Goal: Task Accomplishment & Management: Use online tool/utility

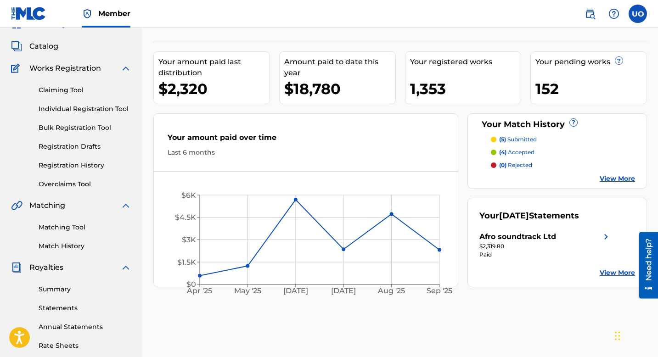
scroll to position [44, 0]
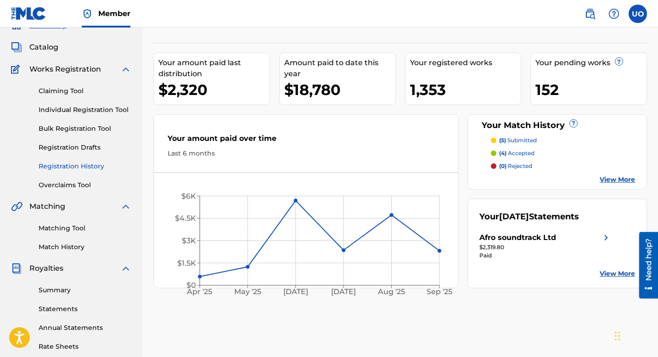
click at [82, 167] on link "Registration History" at bounding box center [85, 167] width 93 height 10
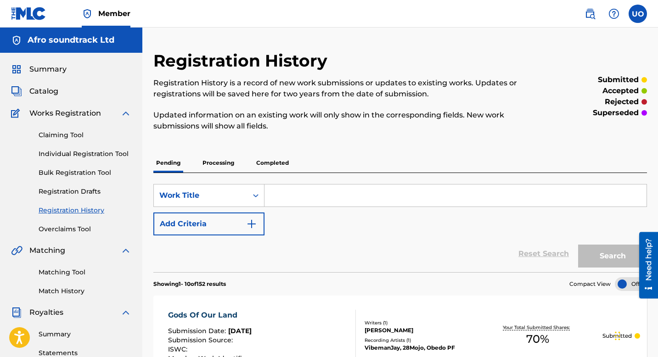
click at [280, 158] on p "Completed" at bounding box center [273, 162] width 38 height 19
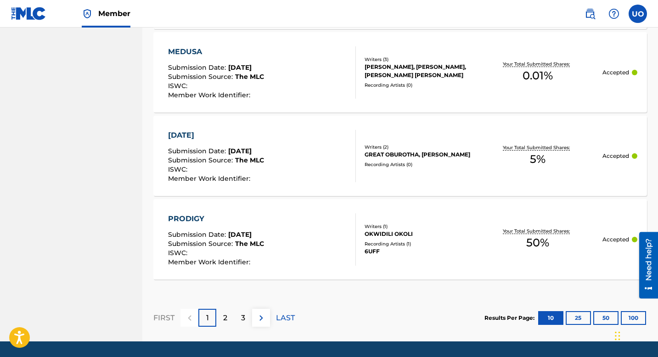
scroll to position [915, 0]
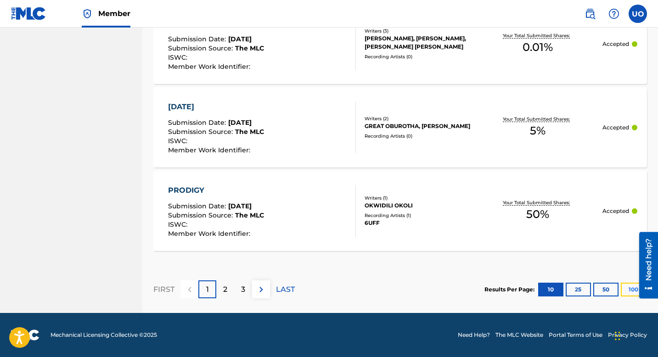
click at [624, 288] on button "100" at bounding box center [633, 290] width 25 height 14
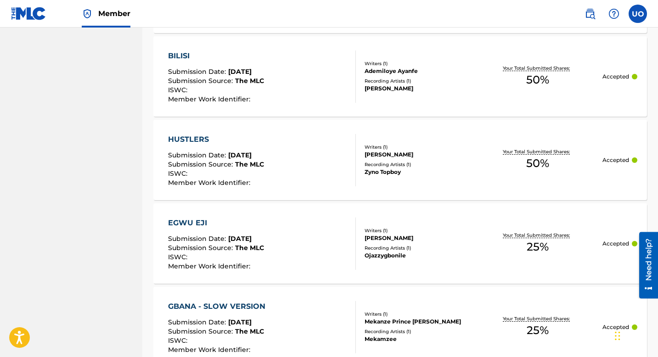
scroll to position [8471, 0]
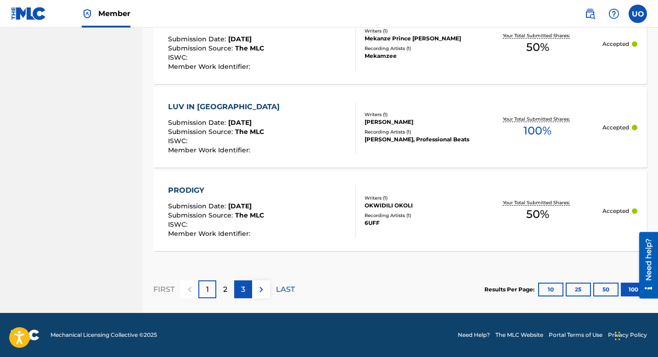
click at [241, 287] on p "3" at bounding box center [243, 289] width 4 height 11
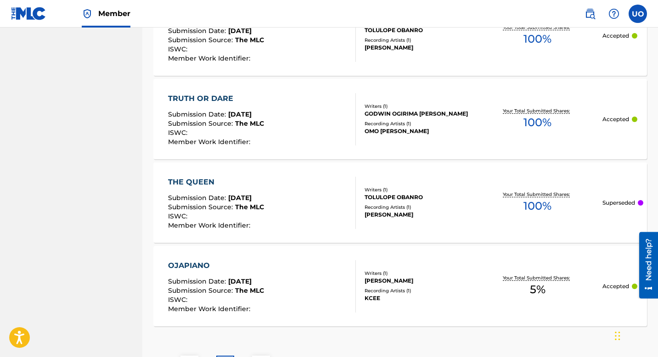
scroll to position [8441, 0]
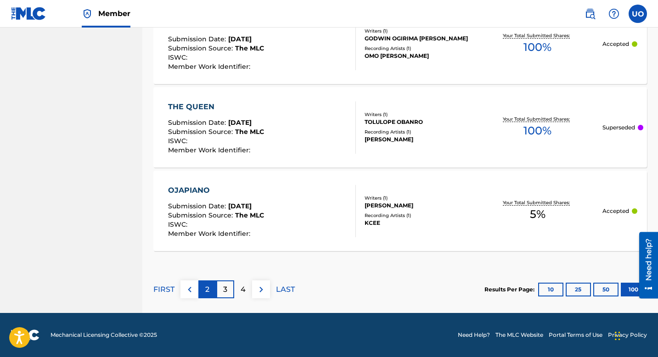
click at [206, 285] on p "2" at bounding box center [207, 289] width 4 height 11
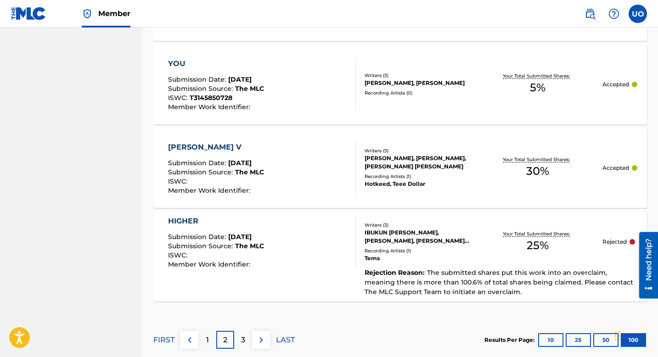
click at [204, 147] on div "SKALA V" at bounding box center [216, 147] width 96 height 11
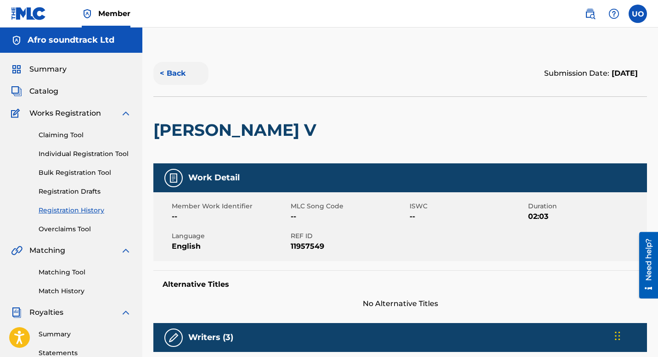
click at [168, 79] on button "< Back" at bounding box center [180, 73] width 55 height 23
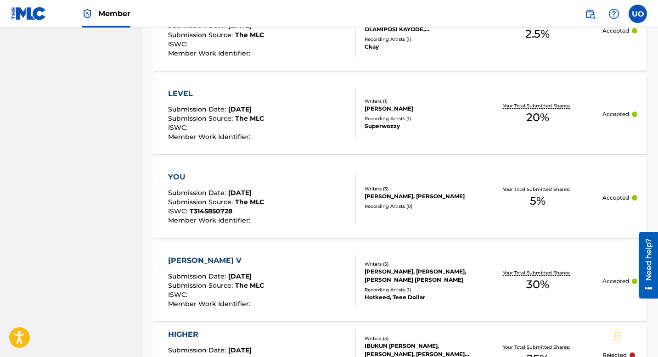
scroll to position [8491, 0]
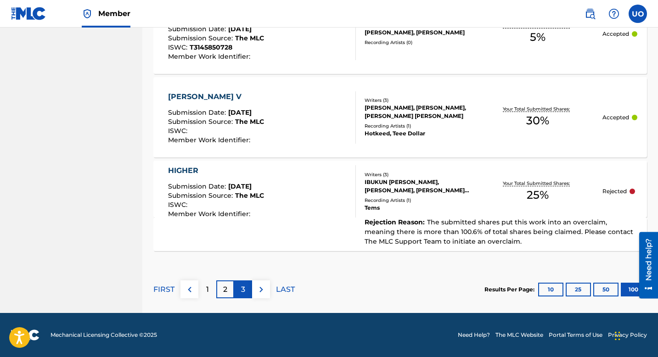
click at [240, 295] on div "3" at bounding box center [243, 290] width 18 height 18
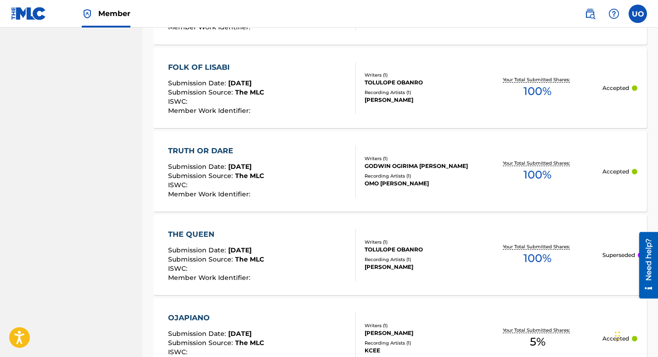
scroll to position [8441, 0]
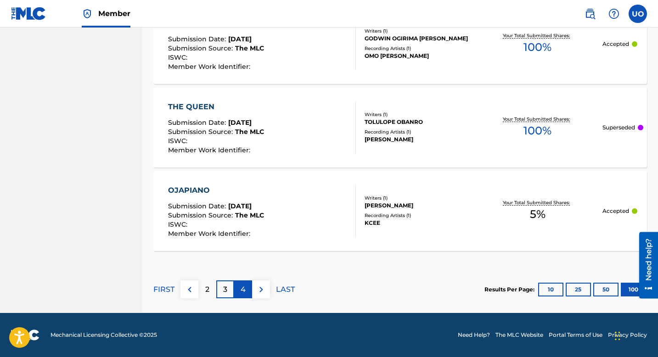
click at [244, 290] on p "4" at bounding box center [243, 289] width 5 height 11
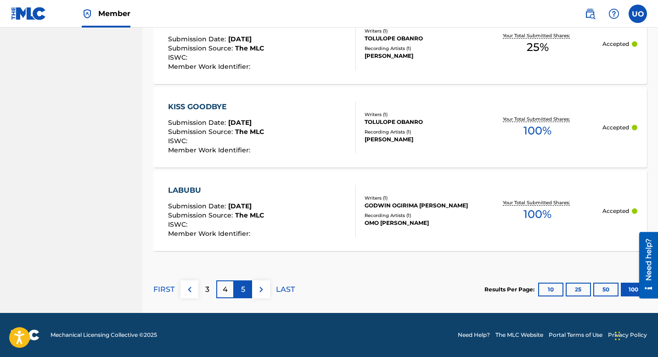
click at [244, 290] on p "5" at bounding box center [243, 289] width 4 height 11
click at [245, 290] on div "6" at bounding box center [243, 290] width 18 height 18
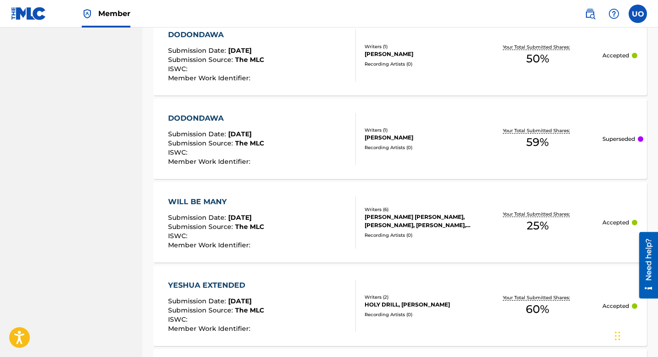
scroll to position [995, 0]
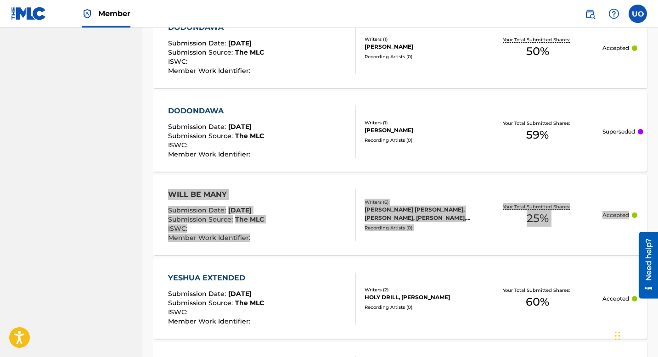
drag, startPoint x: 215, startPoint y: 193, endPoint x: 321, endPoint y: 16, distance: 206.7
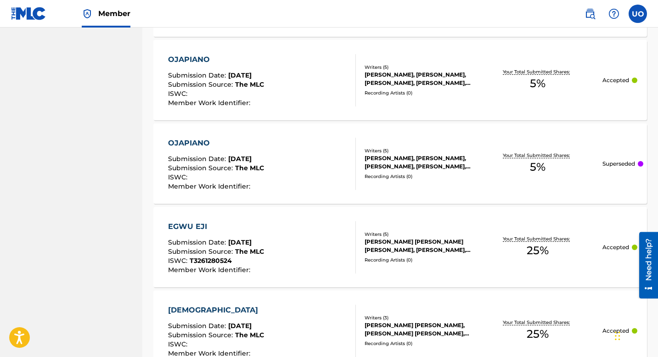
scroll to position [2051, 0]
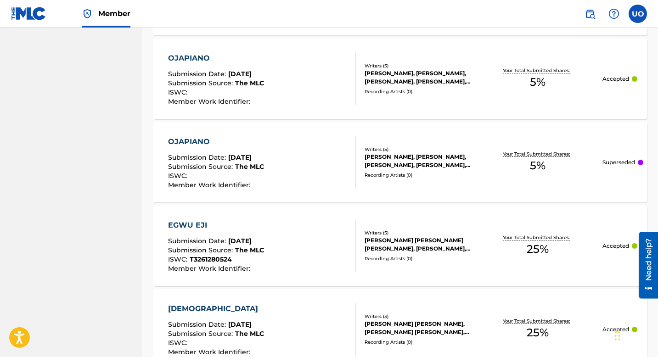
click at [232, 227] on div "EGWU EJI" at bounding box center [216, 225] width 96 height 11
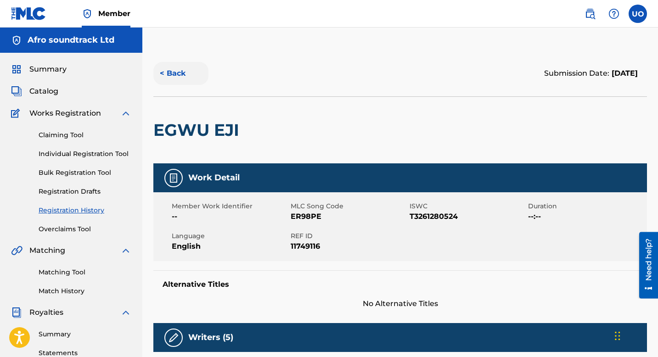
click at [164, 69] on button "< Back" at bounding box center [180, 73] width 55 height 23
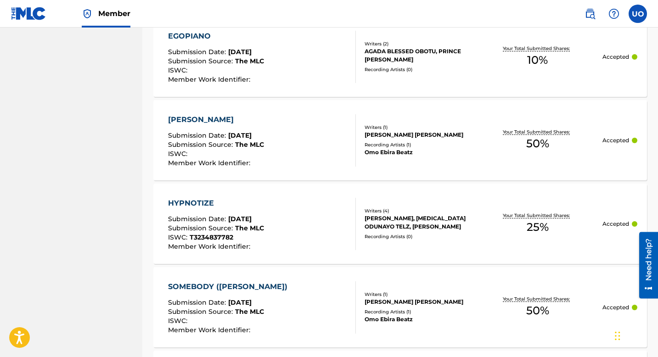
scroll to position [2494, 0]
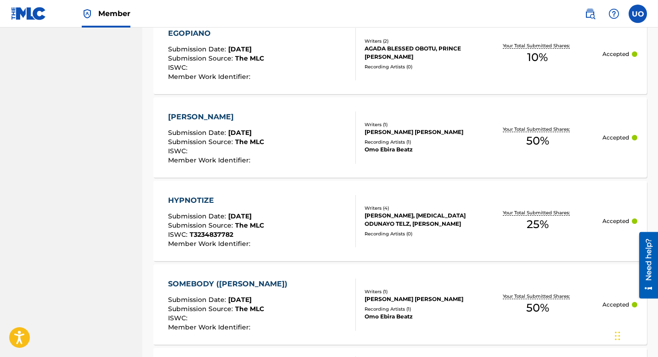
click at [276, 198] on div "HYPNOTIZE Submission Date : Jul 07, 2025 Submission Source : The MLC ISWC : T32…" at bounding box center [262, 221] width 188 height 52
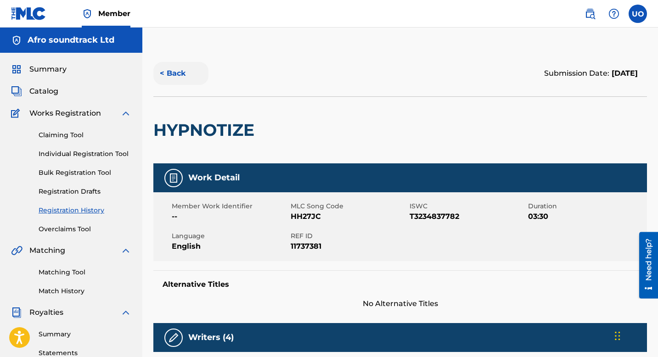
click at [164, 73] on button "< Back" at bounding box center [180, 73] width 55 height 23
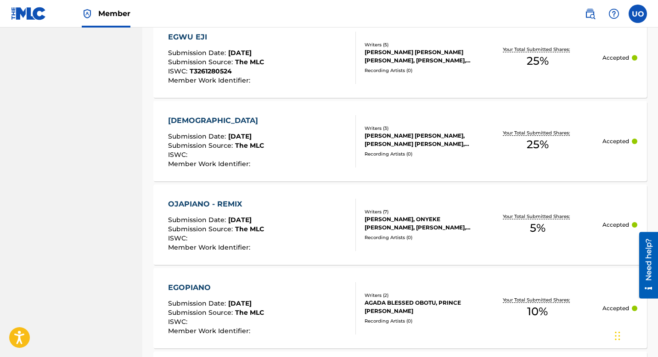
scroll to position [2240, 0]
drag, startPoint x: 253, startPoint y: 183, endPoint x: 318, endPoint y: 0, distance: 194.1
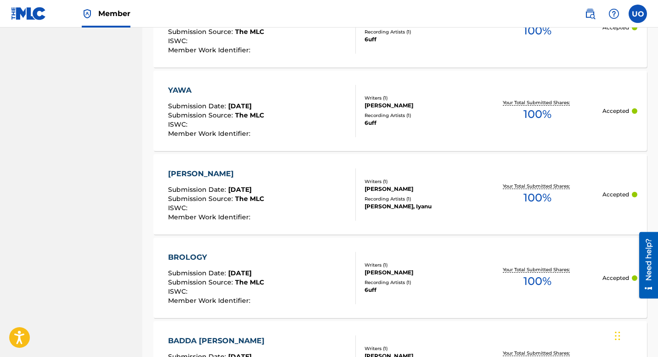
scroll to position [6312, 0]
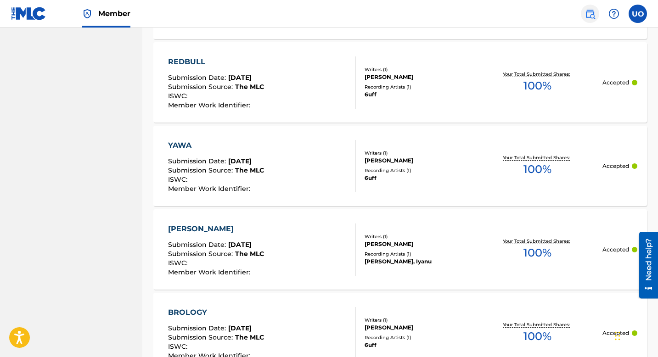
click at [596, 16] on link at bounding box center [590, 14] width 18 height 18
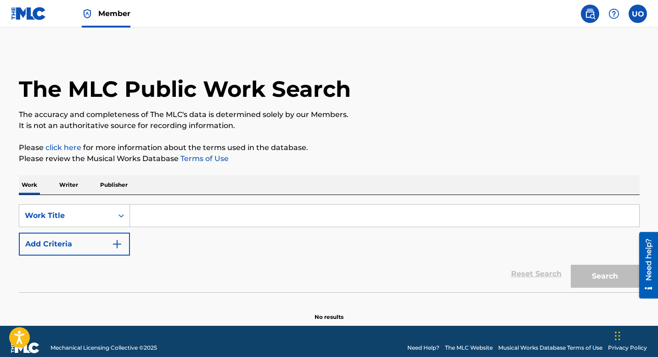
click at [277, 222] on input "Search Form" at bounding box center [385, 216] width 510 height 22
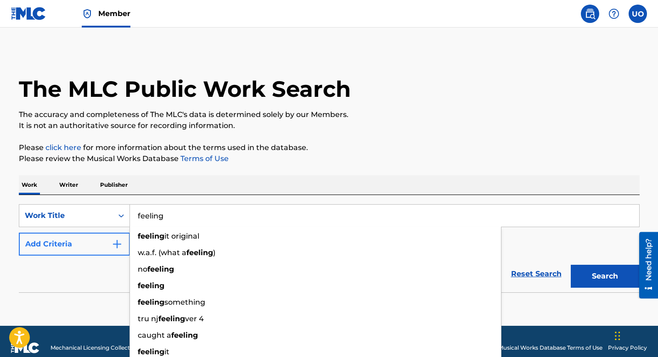
type input "feeling"
click at [89, 247] on button "Add Criteria" at bounding box center [74, 244] width 111 height 23
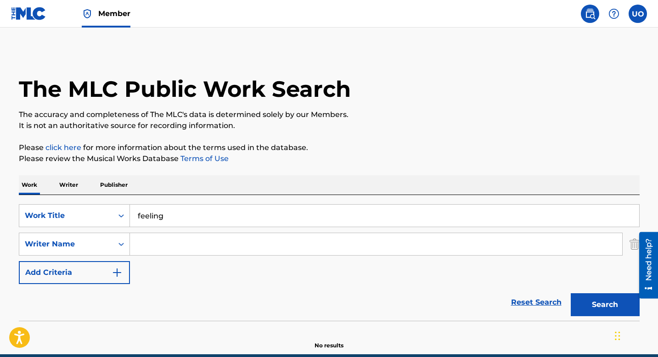
click at [142, 245] on input "Search Form" at bounding box center [376, 244] width 493 height 22
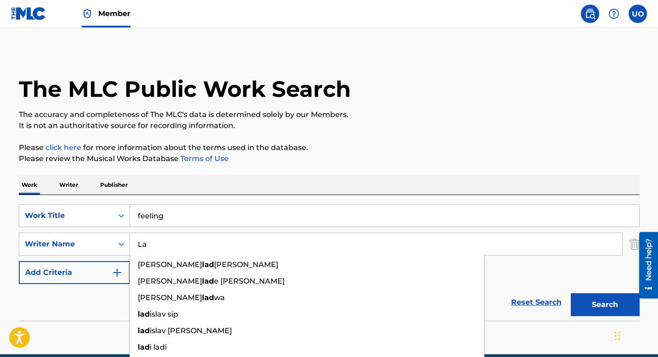
type input "L"
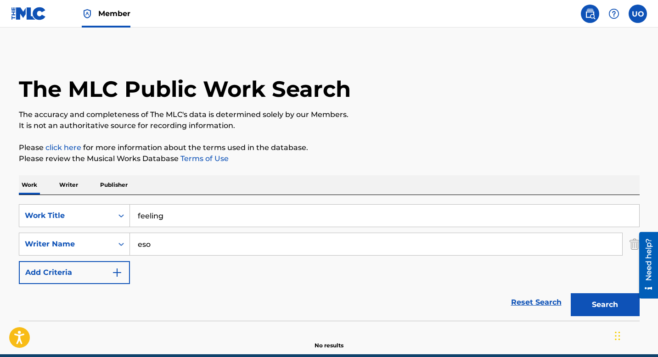
type input "eso"
click at [571, 294] on button "Search" at bounding box center [605, 305] width 69 height 23
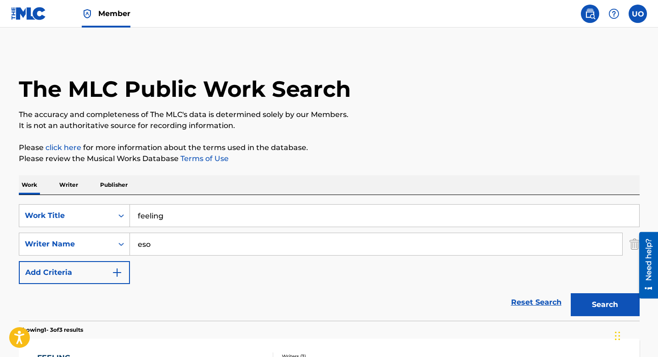
click at [35, 311] on div "Reset Search Search" at bounding box center [329, 302] width 621 height 37
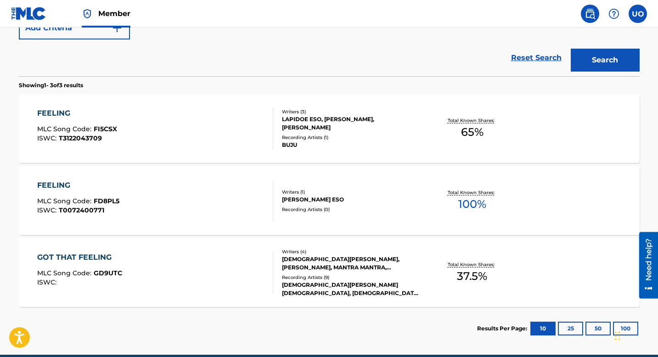
scroll to position [246, 0]
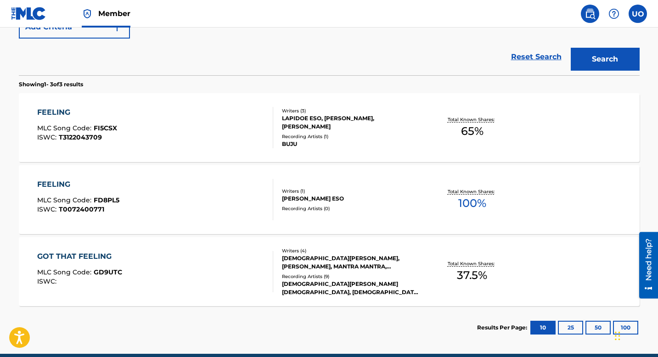
click at [67, 114] on div "FEELING" at bounding box center [77, 112] width 80 height 11
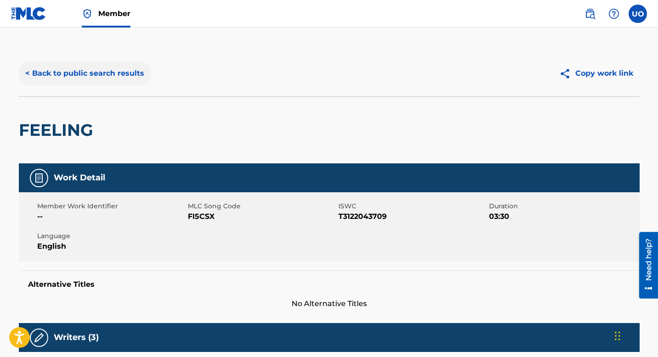
click at [39, 79] on button "< Back to public search results" at bounding box center [85, 73] width 132 height 23
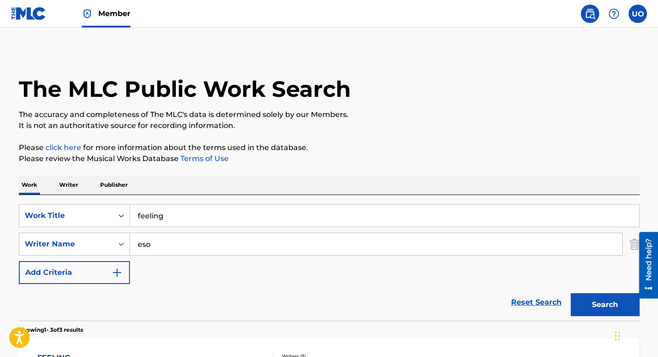
click at [99, 12] on span "Member" at bounding box center [114, 13] width 32 height 11
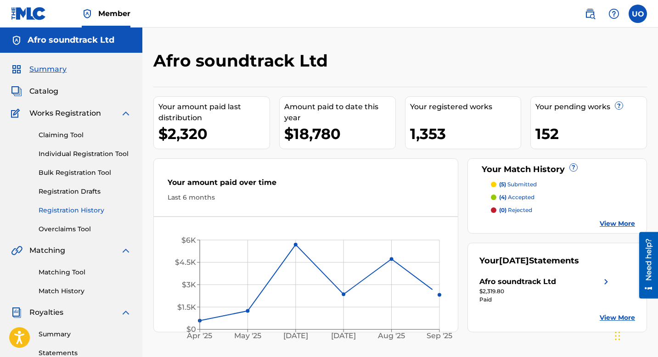
click at [68, 213] on link "Registration History" at bounding box center [85, 211] width 93 height 10
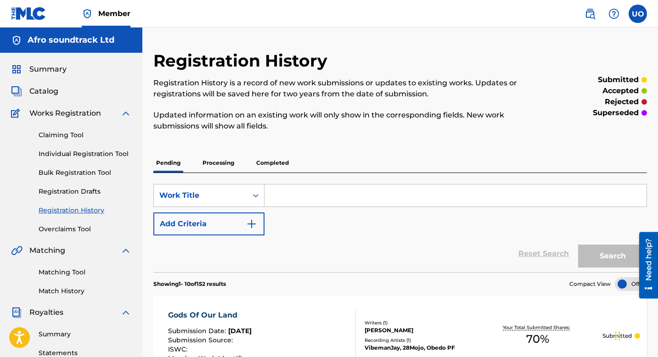
click at [303, 196] on input "Search Form" at bounding box center [456, 196] width 382 height 22
click at [277, 161] on p "Completed" at bounding box center [273, 162] width 38 height 19
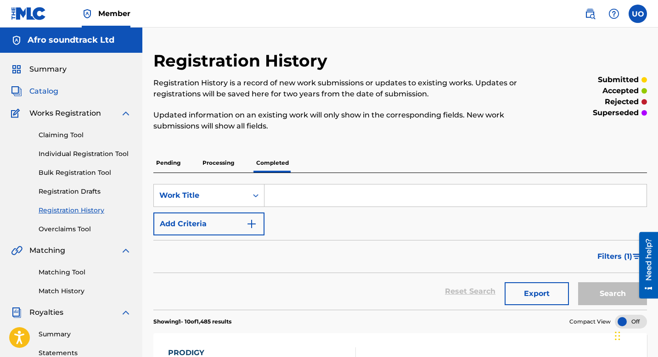
click at [52, 89] on span "Catalog" at bounding box center [43, 91] width 29 height 11
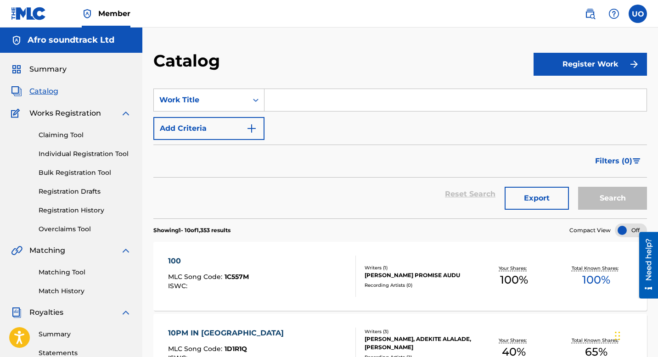
click at [323, 108] on input "Search Form" at bounding box center [456, 100] width 382 height 22
paste input "See me See God"
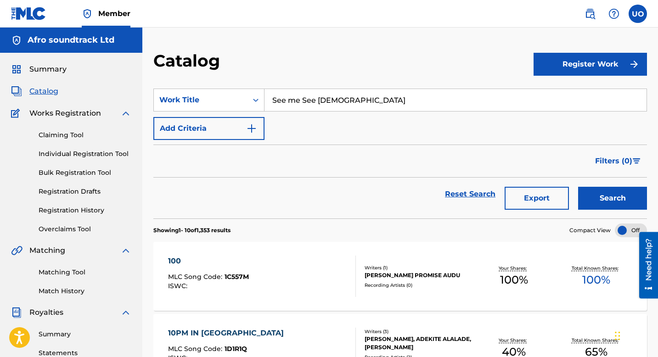
type input "See me See God"
click at [578, 187] on button "Search" at bounding box center [612, 198] width 69 height 23
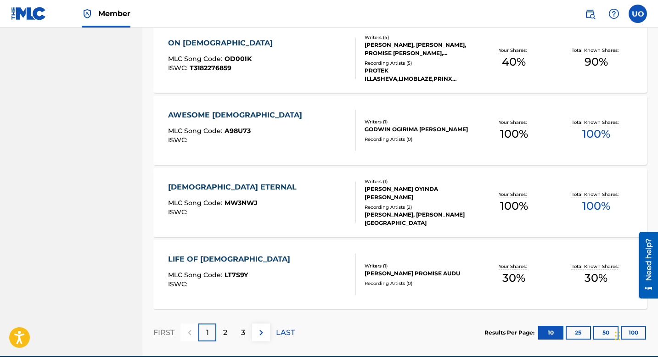
scroll to position [694, 0]
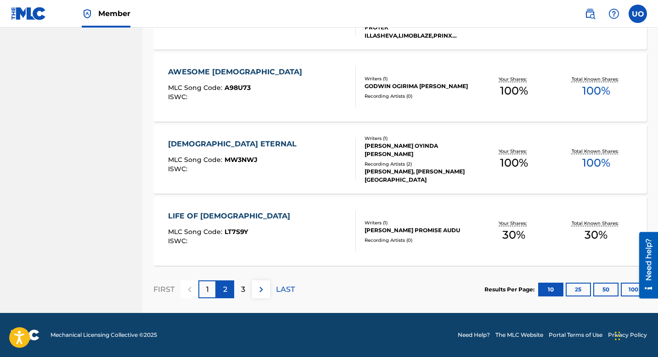
click at [226, 289] on p "2" at bounding box center [225, 289] width 4 height 11
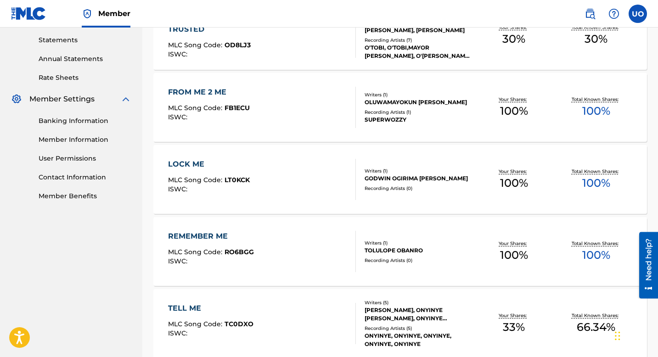
scroll to position [60, 0]
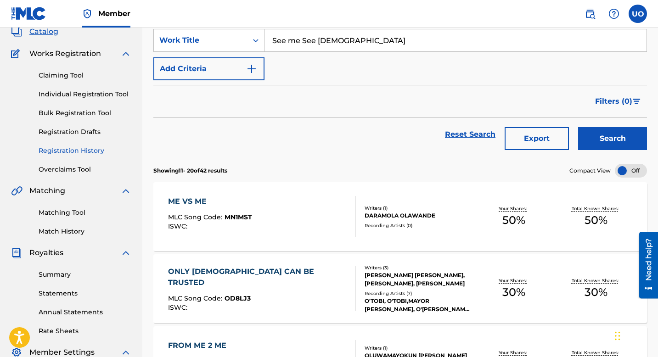
click at [64, 152] on link "Registration History" at bounding box center [85, 151] width 93 height 10
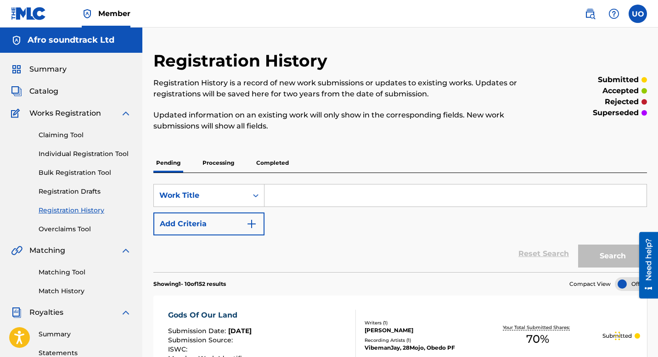
click at [283, 164] on p "Completed" at bounding box center [273, 162] width 38 height 19
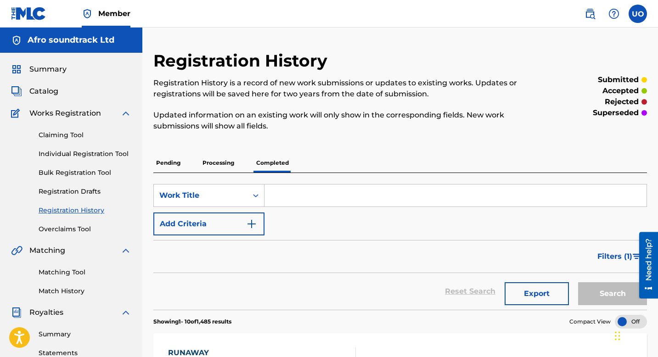
click at [294, 194] on input "Search Form" at bounding box center [456, 196] width 382 height 22
paste input "See me See God"
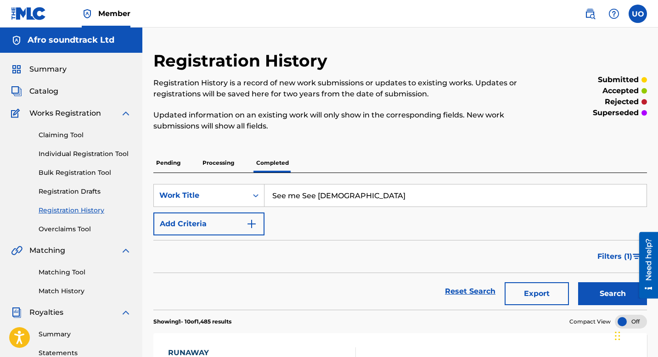
click at [578, 283] on button "Search" at bounding box center [612, 294] width 69 height 23
drag, startPoint x: 341, startPoint y: 203, endPoint x: 271, endPoint y: 188, distance: 71.3
click at [271, 188] on input "See me See God" at bounding box center [456, 196] width 382 height 22
type input "eleduwa"
click at [578, 283] on button "Search" at bounding box center [612, 294] width 69 height 23
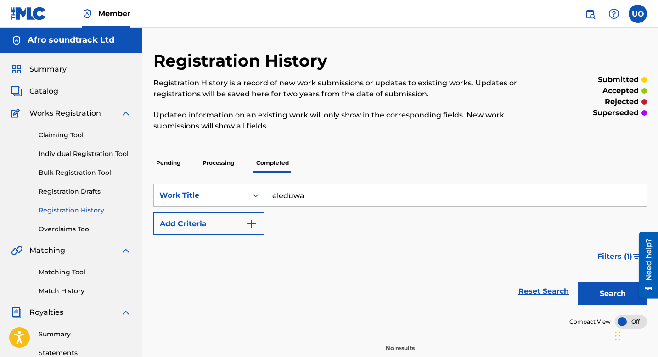
click at [172, 167] on p "Pending" at bounding box center [168, 162] width 30 height 19
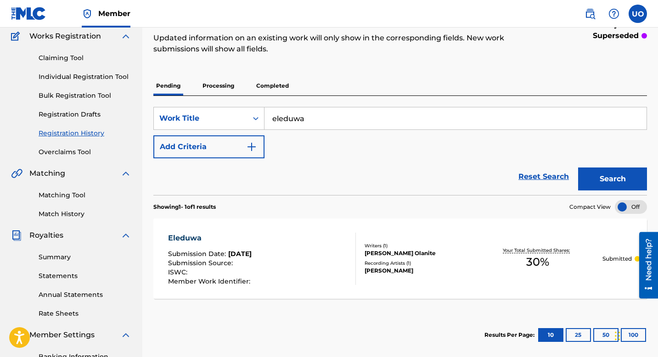
scroll to position [91, 0]
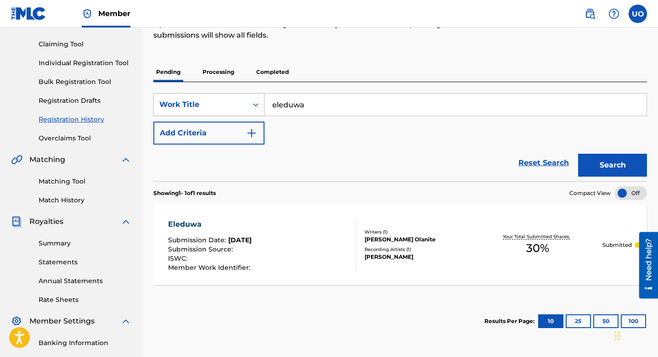
drag, startPoint x: 313, startPoint y: 107, endPoint x: 264, endPoint y: 98, distance: 50.0
click at [264, 98] on div "SearchWithCriteria6ede782d-80f8-4b00-805d-18588caeb72d Work Title eleduwa" at bounding box center [400, 104] width 494 height 23
click at [578, 154] on button "Search" at bounding box center [612, 165] width 69 height 23
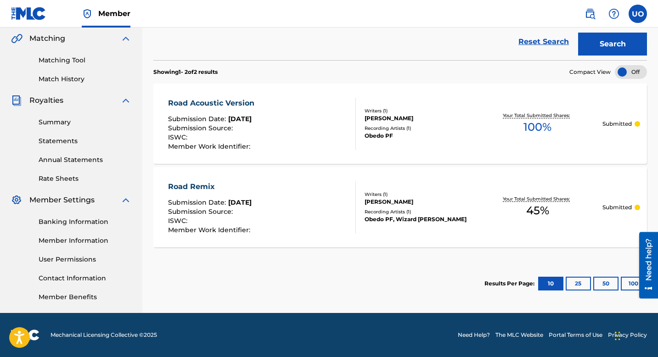
scroll to position [0, 0]
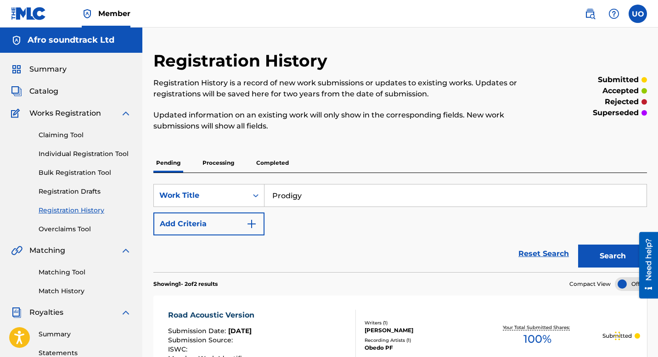
click at [578, 245] on button "Search" at bounding box center [612, 256] width 69 height 23
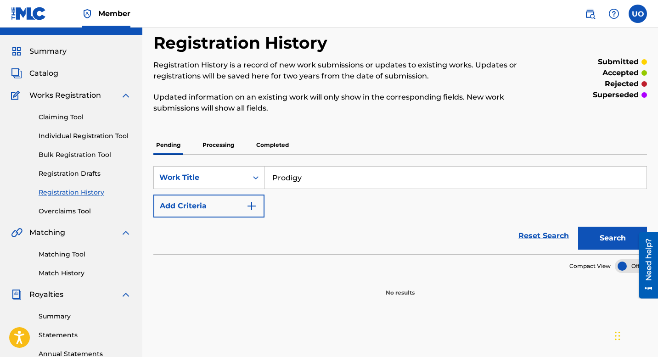
scroll to position [21, 0]
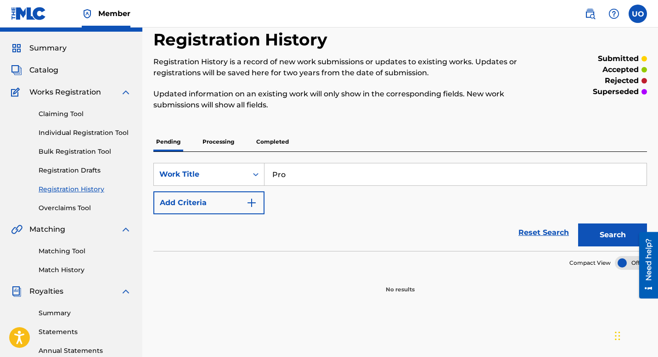
click at [578, 224] on button "Search" at bounding box center [612, 235] width 69 height 23
type input "P"
click at [284, 142] on p "Completed" at bounding box center [273, 141] width 38 height 19
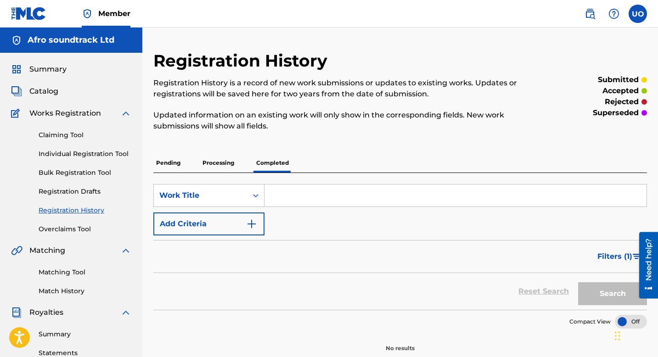
click at [296, 196] on input "Search Form" at bounding box center [456, 196] width 382 height 22
click at [578, 283] on button "Search" at bounding box center [612, 294] width 69 height 23
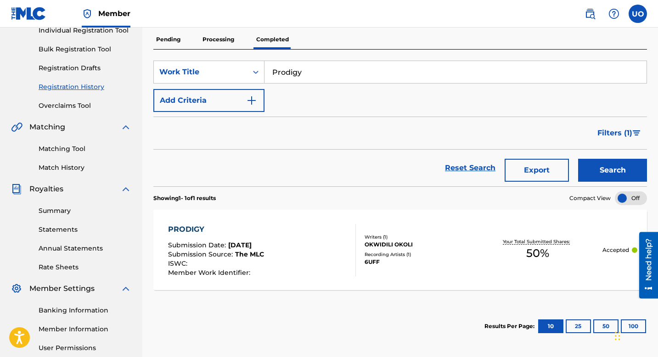
scroll to position [125, 0]
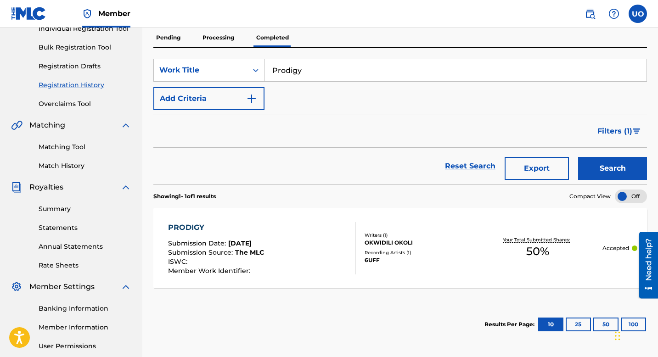
drag, startPoint x: 319, startPoint y: 74, endPoint x: 272, endPoint y: 70, distance: 46.6
click at [272, 70] on input "Prodigy" at bounding box center [456, 70] width 382 height 22
type input "Ali"
click at [578, 157] on button "Search" at bounding box center [612, 168] width 69 height 23
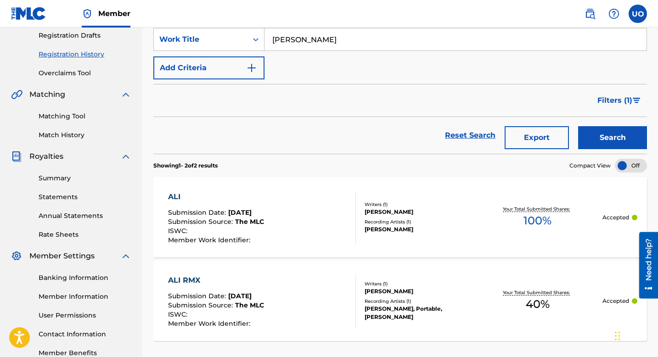
scroll to position [160, 0]
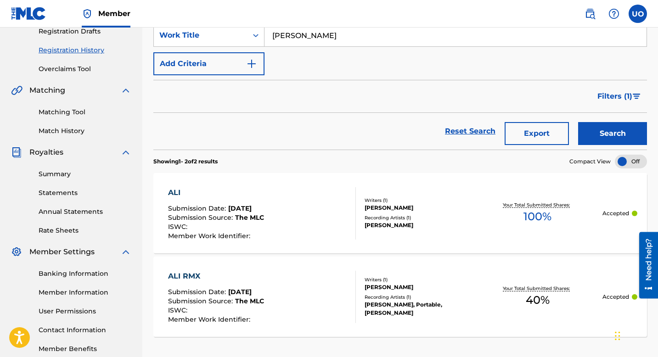
click at [206, 282] on div "ALI RMX Submission Date : Sep 02, 2025 Submission Source : The MLC ISWC : Membe…" at bounding box center [216, 297] width 96 height 52
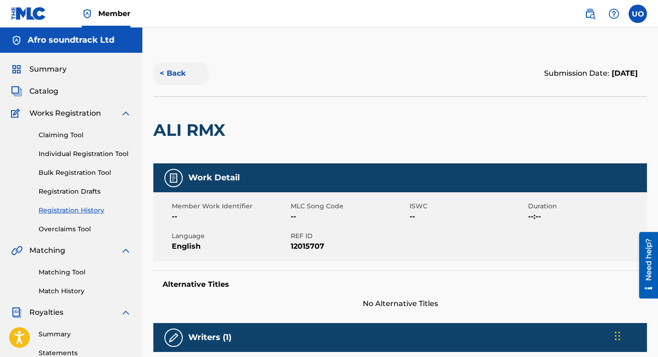
click at [177, 80] on button "< Back" at bounding box center [180, 73] width 55 height 23
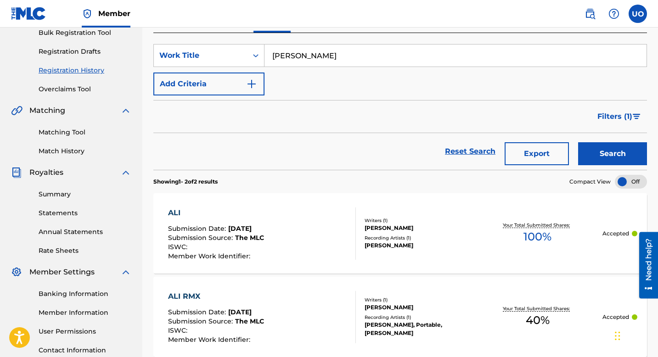
scroll to position [9, 0]
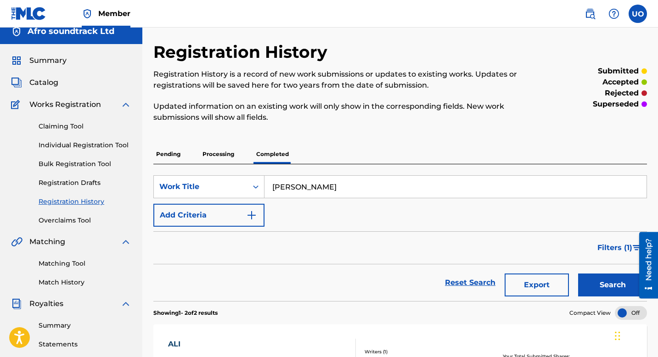
click at [336, 186] on input "Ali" at bounding box center [456, 187] width 382 height 22
paste input "Our Father"
type input "Our Father"
click at [578, 274] on button "Search" at bounding box center [612, 285] width 69 height 23
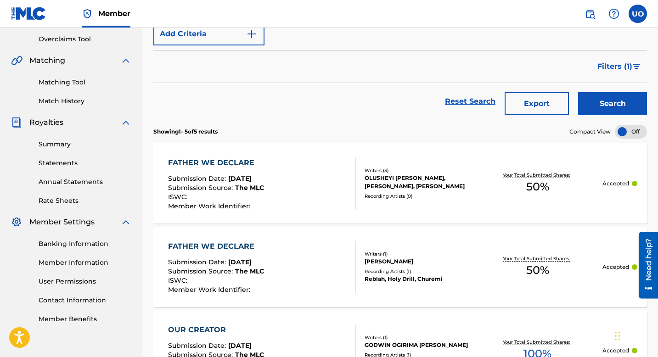
scroll to position [0, 0]
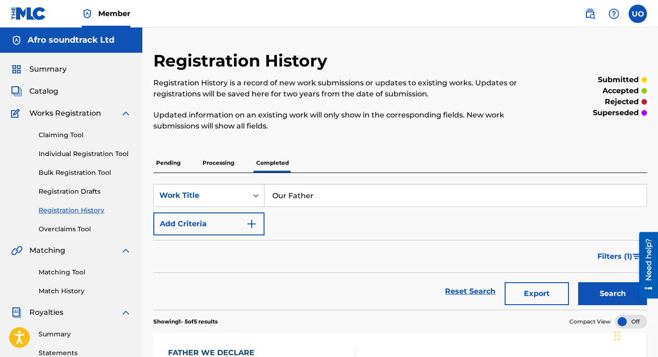
click at [176, 158] on p "Pending" at bounding box center [168, 162] width 30 height 19
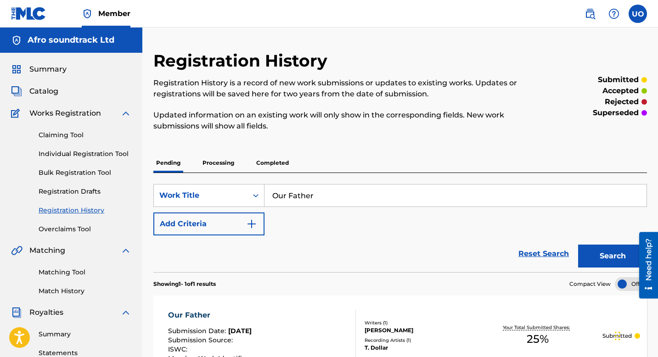
scroll to position [40, 0]
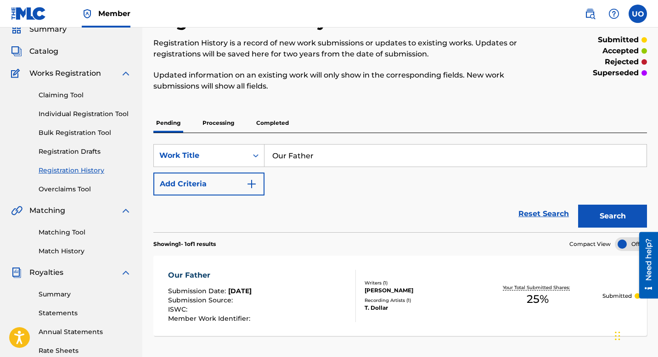
drag, startPoint x: 314, startPoint y: 155, endPoint x: 272, endPoint y: 153, distance: 41.8
click at [272, 153] on input "Our Father" at bounding box center [456, 156] width 382 height 22
type input "Forever Sweet"
click at [578, 205] on button "Search" at bounding box center [612, 216] width 69 height 23
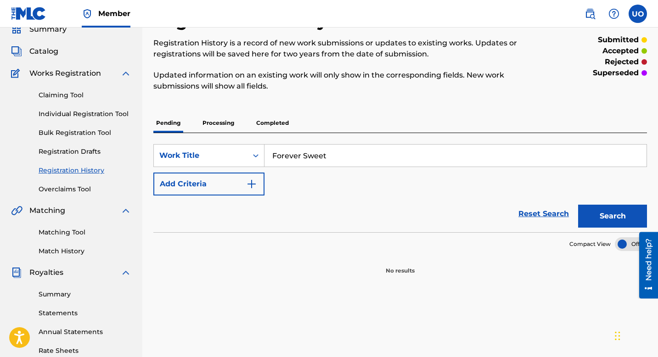
click at [278, 122] on p "Completed" at bounding box center [273, 122] width 38 height 19
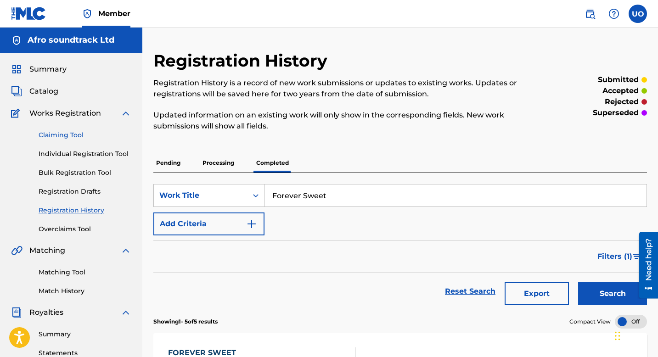
click at [68, 138] on link "Claiming Tool" at bounding box center [85, 135] width 93 height 10
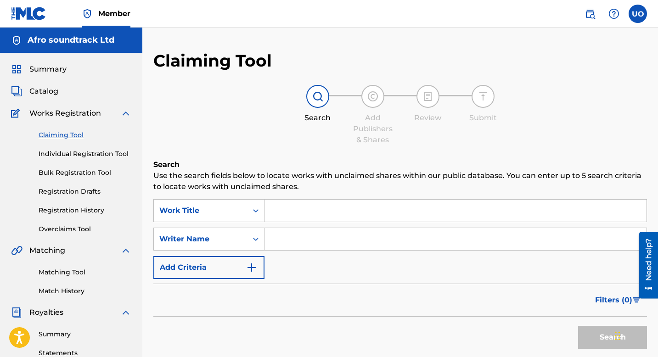
click at [282, 205] on input "Search Form" at bounding box center [456, 211] width 382 height 22
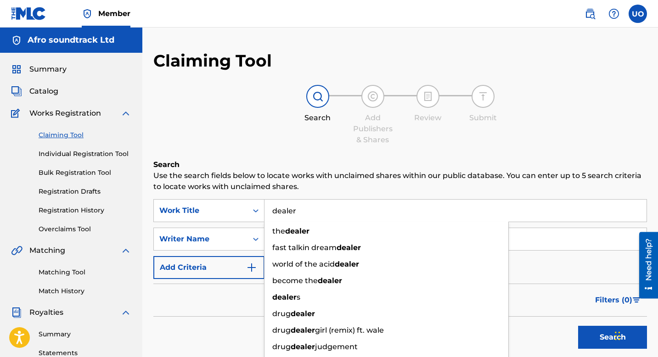
type input "dealer"
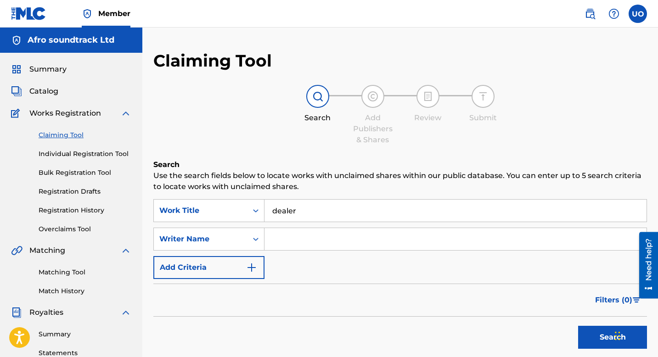
click at [219, 300] on div "Filters ( 0 )" at bounding box center [400, 300] width 494 height 33
click at [275, 244] on input "Search Form" at bounding box center [456, 239] width 382 height 22
type input "obassey"
click at [578, 326] on button "Search" at bounding box center [612, 337] width 69 height 23
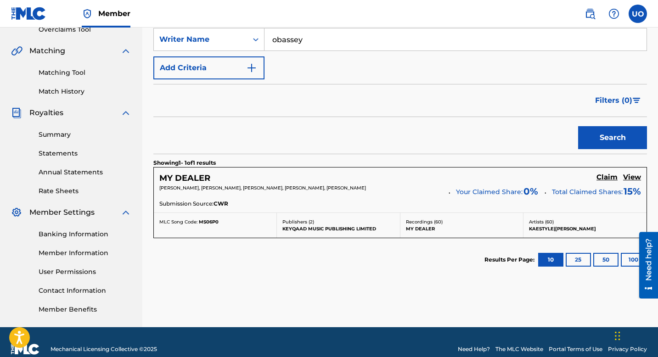
scroll to position [203, 0]
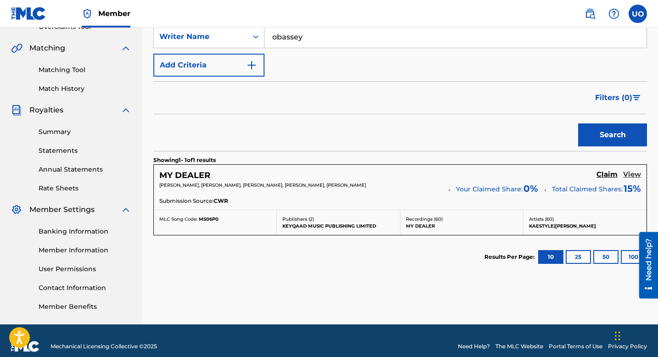
click at [630, 176] on h5 "View" at bounding box center [632, 174] width 18 height 9
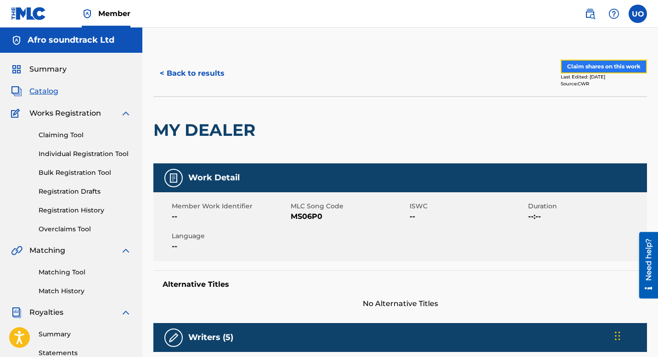
click at [596, 68] on button "Claim shares on this work" at bounding box center [604, 67] width 86 height 14
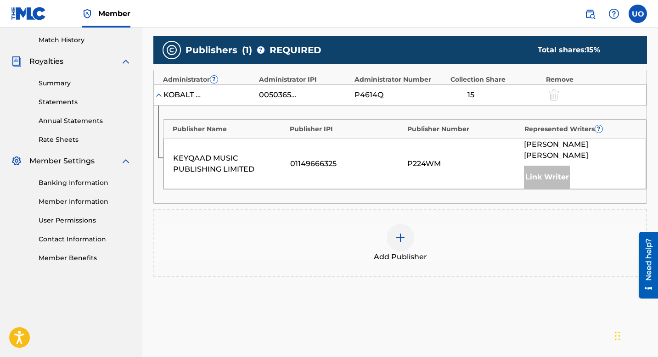
scroll to position [252, 0]
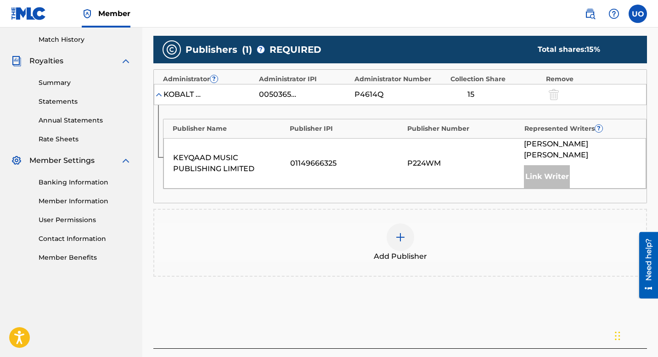
click at [403, 232] on div at bounding box center [401, 238] width 28 height 28
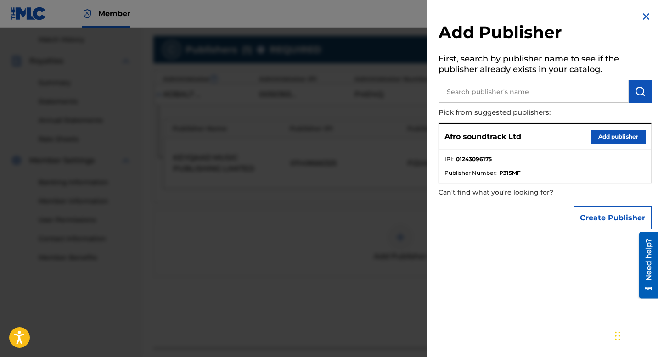
click at [557, 87] on input "text" at bounding box center [534, 91] width 190 height 23
type input "riju music"
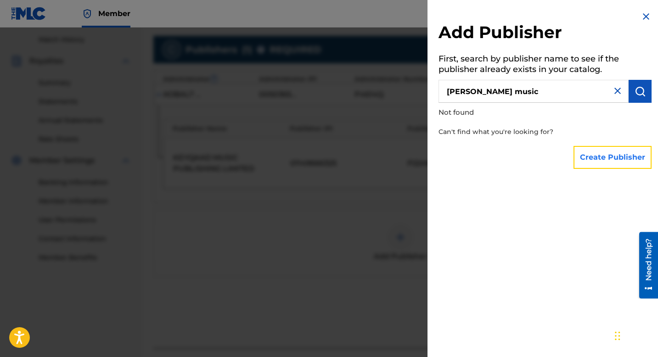
click at [604, 160] on button "Create Publisher" at bounding box center [613, 157] width 78 height 23
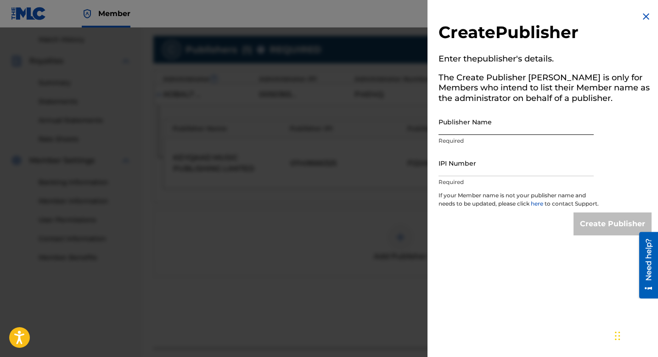
click at [514, 123] on input "Publisher Name" at bounding box center [516, 122] width 155 height 26
type input "Riju Music Limited"
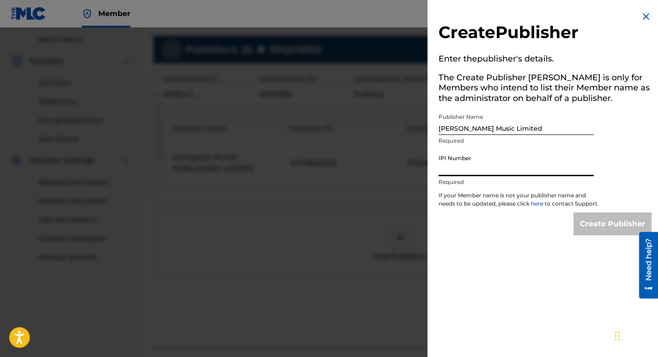
click at [503, 168] on input "IPI Number" at bounding box center [516, 163] width 155 height 26
type input "1243096175"
click at [491, 168] on input "1243096175" at bounding box center [516, 163] width 155 height 26
drag, startPoint x: 491, startPoint y: 168, endPoint x: 421, endPoint y: 167, distance: 69.8
click at [421, 167] on div "Create Publisher Enter the publisher 's details. The Create Publisher button is…" at bounding box center [329, 193] width 658 height 330
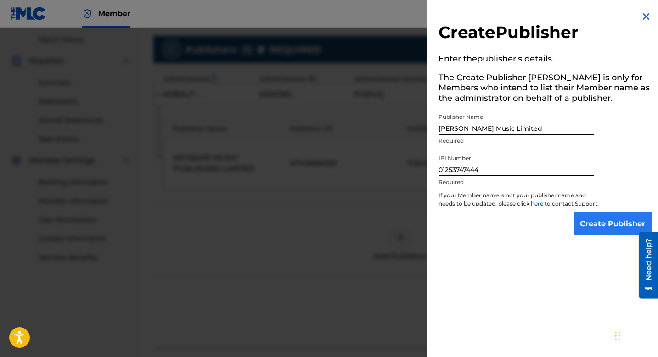
type input "01253747444"
click at [593, 236] on input "Create Publisher" at bounding box center [613, 224] width 78 height 23
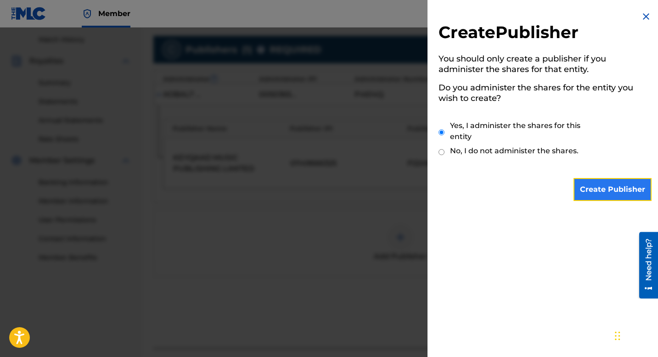
click at [589, 192] on input "Create Publisher" at bounding box center [613, 189] width 78 height 23
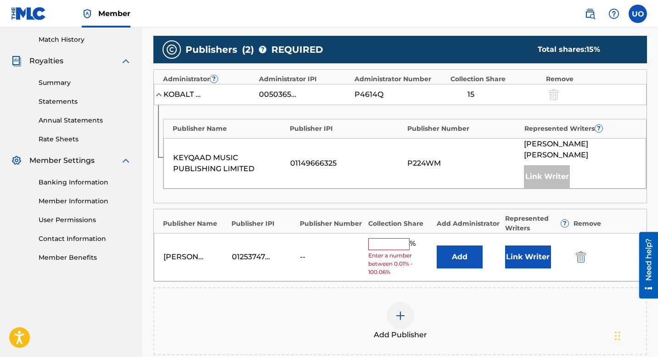
click at [385, 238] on input "text" at bounding box center [388, 244] width 41 height 12
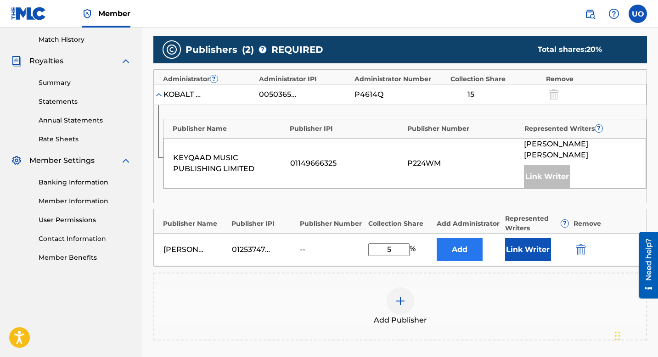
type input "5"
click at [468, 238] on button "Add" at bounding box center [460, 249] width 46 height 23
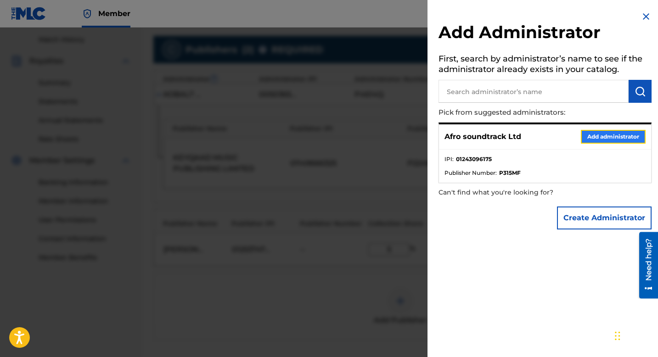
click at [595, 136] on button "Add administrator" at bounding box center [613, 137] width 65 height 14
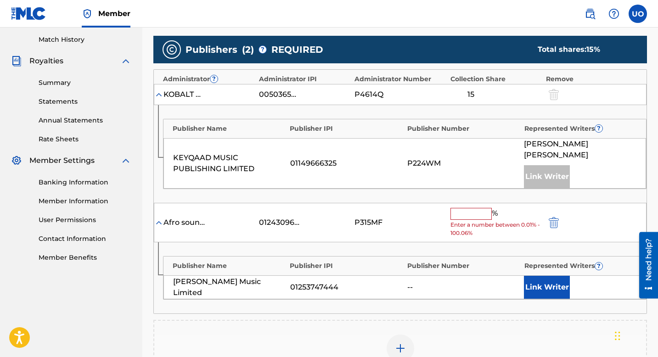
click at [463, 208] on input "text" at bounding box center [471, 214] width 41 height 12
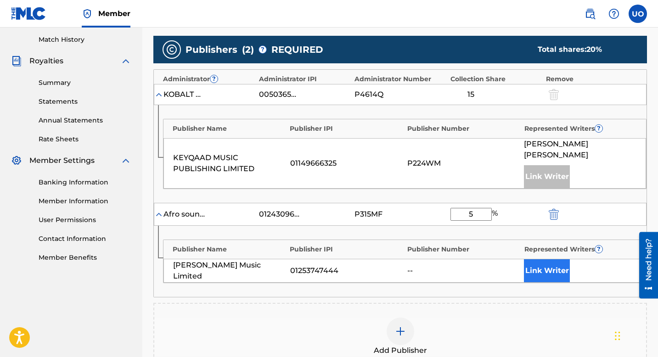
type input "5"
click at [537, 260] on button "Link Writer" at bounding box center [547, 271] width 46 height 23
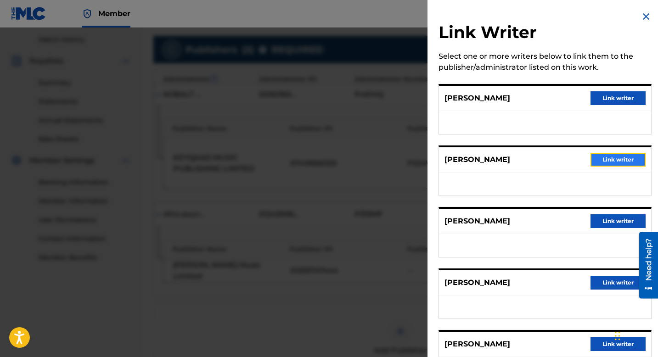
click at [603, 162] on button "Link writer" at bounding box center [618, 160] width 55 height 14
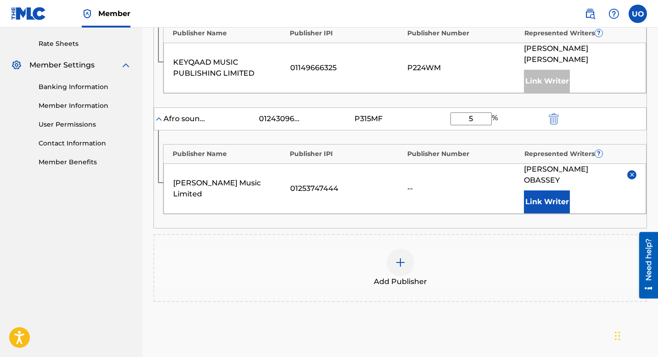
scroll to position [346, 0]
click at [528, 192] on button "Link Writer" at bounding box center [547, 203] width 46 height 23
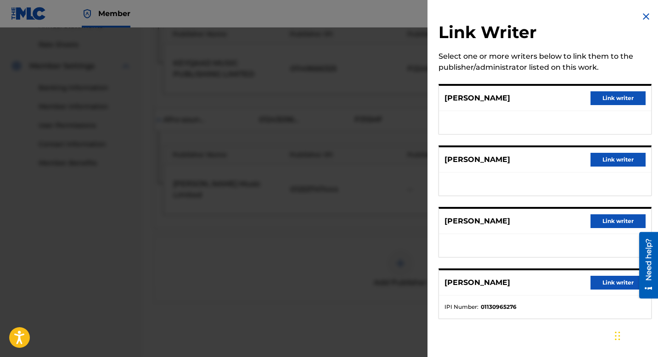
click at [643, 18] on img at bounding box center [646, 16] width 11 height 11
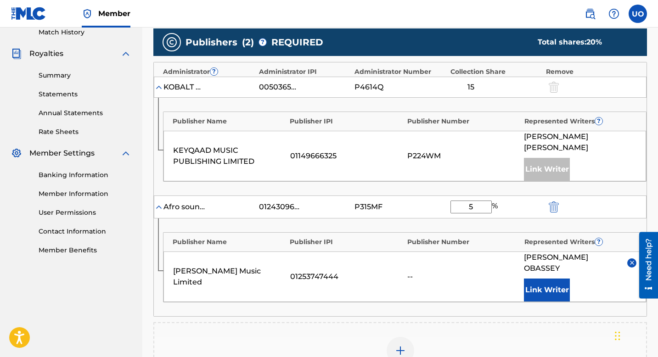
scroll to position [419, 0]
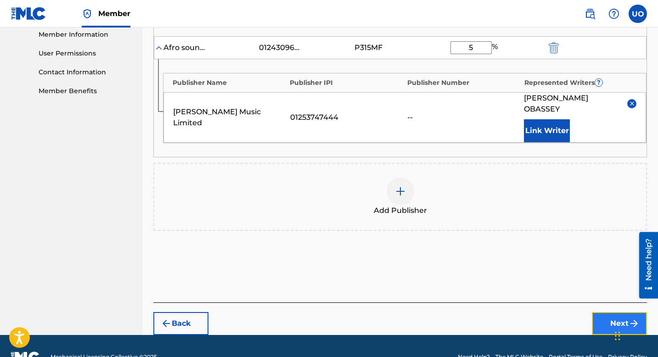
click at [608, 312] on button "Next" at bounding box center [619, 323] width 55 height 23
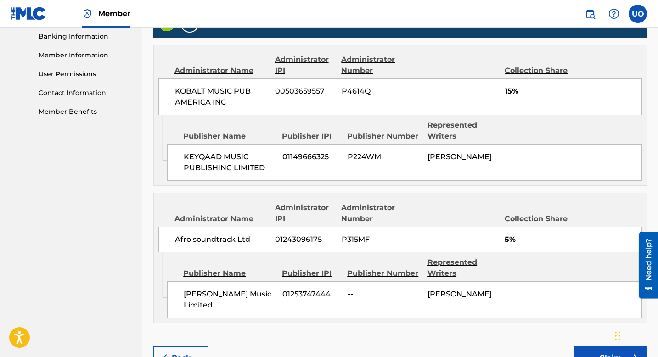
scroll to position [441, 0]
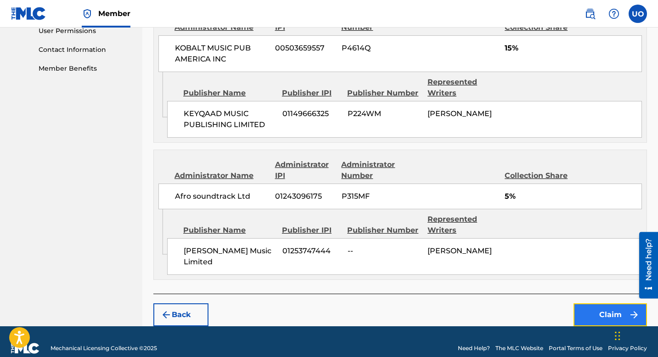
click at [603, 304] on button "Claim" at bounding box center [611, 315] width 74 height 23
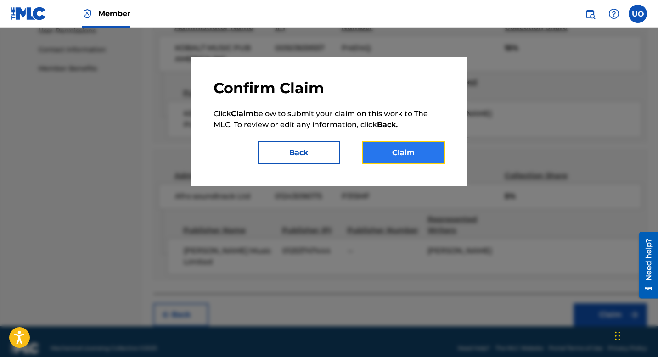
click at [384, 157] on button "Claim" at bounding box center [403, 153] width 83 height 23
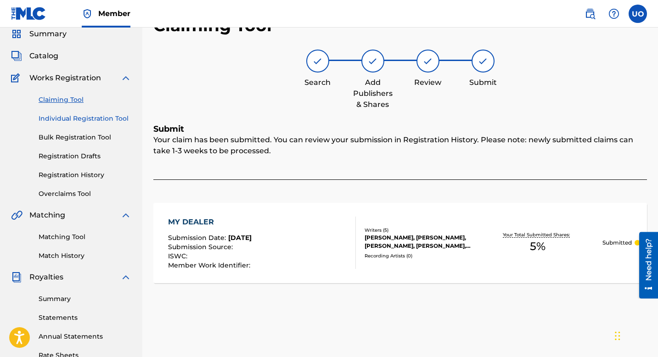
scroll to position [0, 0]
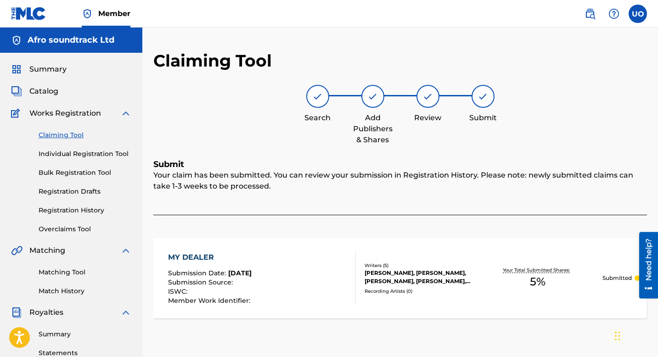
click at [78, 137] on link "Claiming Tool" at bounding box center [85, 135] width 93 height 10
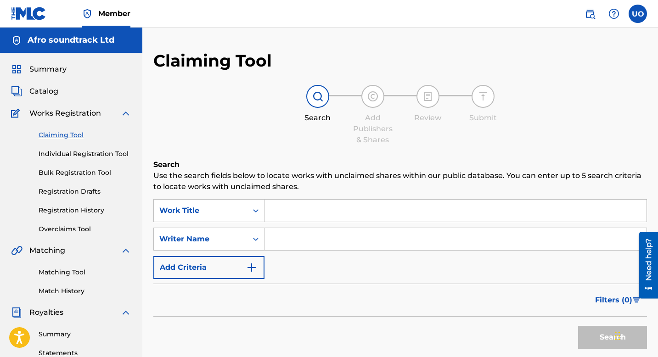
click at [290, 214] on input "Search Form" at bounding box center [456, 211] width 382 height 22
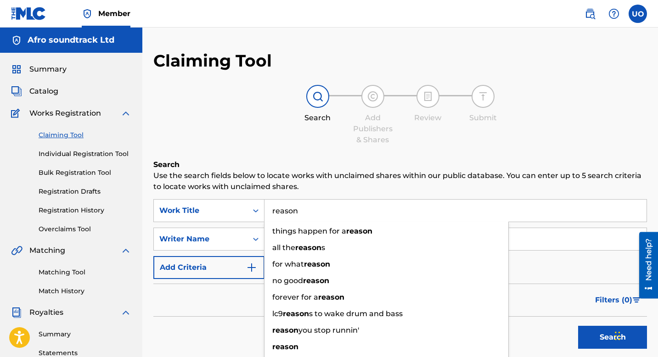
type input "reason"
click at [233, 294] on div "Filters ( 0 )" at bounding box center [400, 300] width 494 height 33
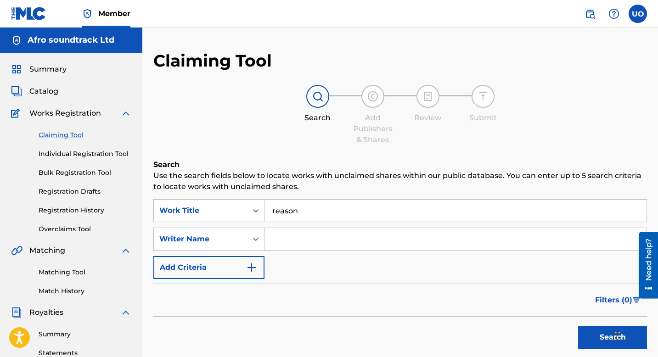
click at [293, 242] on input "Search Form" at bounding box center [456, 239] width 382 height 22
click at [578, 326] on button "Search" at bounding box center [612, 337] width 69 height 23
drag, startPoint x: 302, startPoint y: 236, endPoint x: 267, endPoint y: 237, distance: 35.4
click at [267, 237] on input "paul" at bounding box center [456, 239] width 382 height 22
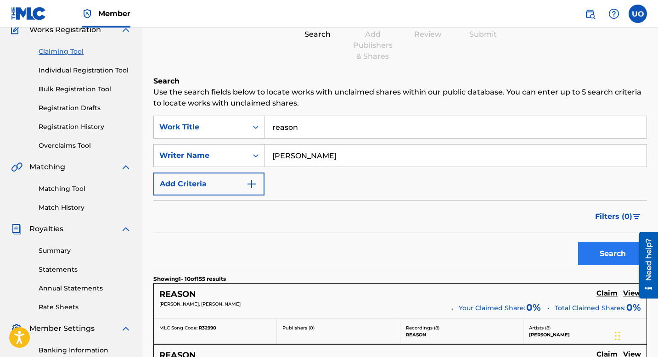
scroll to position [102, 0]
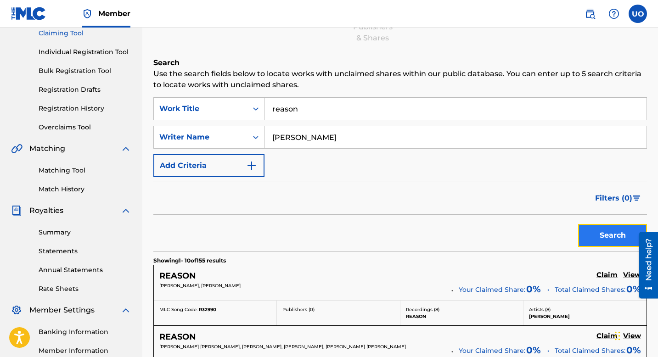
click at [594, 237] on button "Search" at bounding box center [612, 235] width 69 height 23
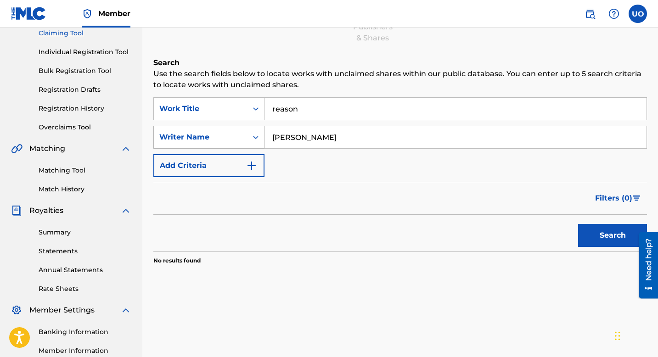
drag, startPoint x: 329, startPoint y: 134, endPoint x: 263, endPoint y: 135, distance: 66.2
click at [263, 135] on div "SearchWithCriteria84447adb-9bd4-4396-8cc8-1251587a833b Writer Name Stanley Omah" at bounding box center [400, 137] width 494 height 23
type input "Paul obassey"
click at [578, 224] on button "Search" at bounding box center [612, 235] width 69 height 23
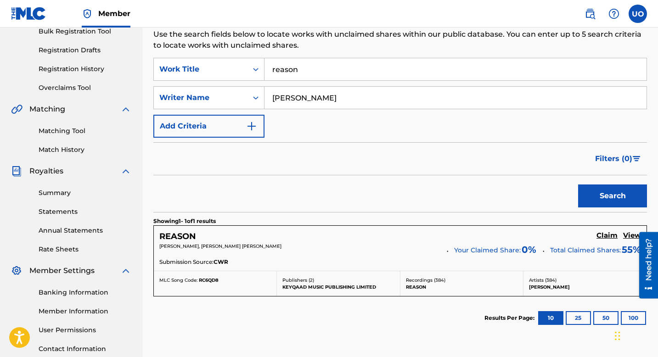
scroll to position [157, 0]
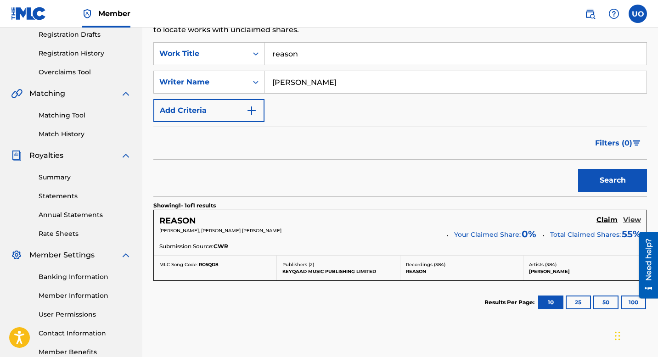
click at [629, 221] on h5 "View" at bounding box center [632, 220] width 18 height 9
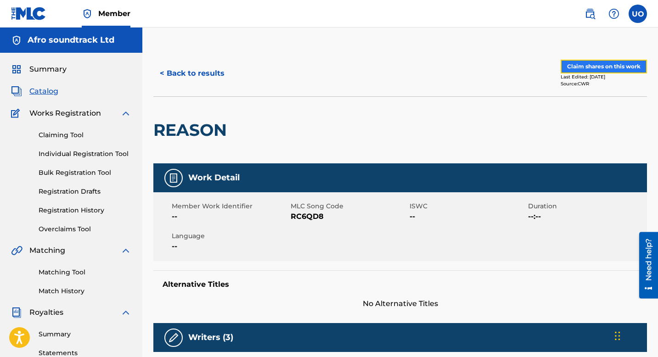
click at [595, 68] on button "Claim shares on this work" at bounding box center [604, 67] width 86 height 14
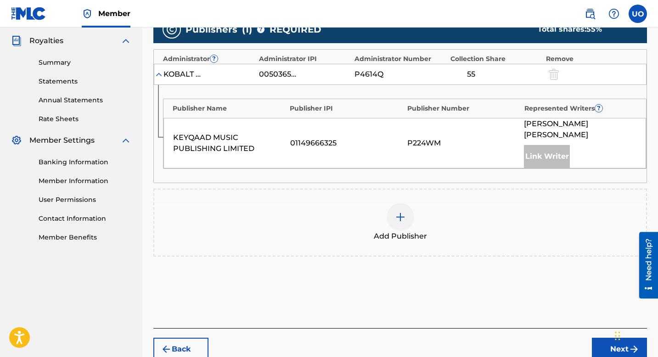
scroll to position [274, 0]
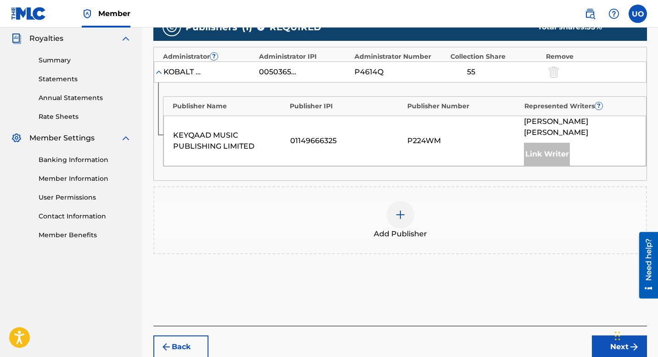
click at [401, 210] on img at bounding box center [400, 215] width 11 height 11
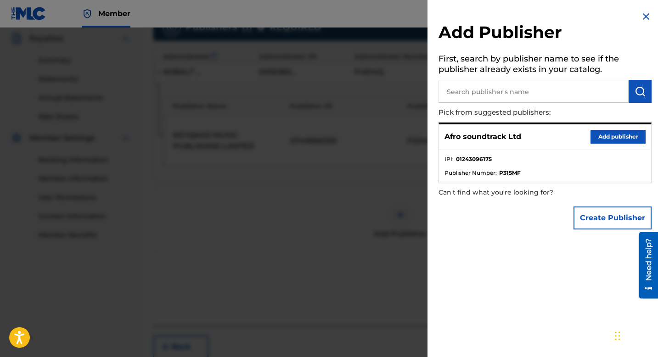
click at [527, 94] on input "text" at bounding box center [534, 91] width 190 height 23
type input "riju"
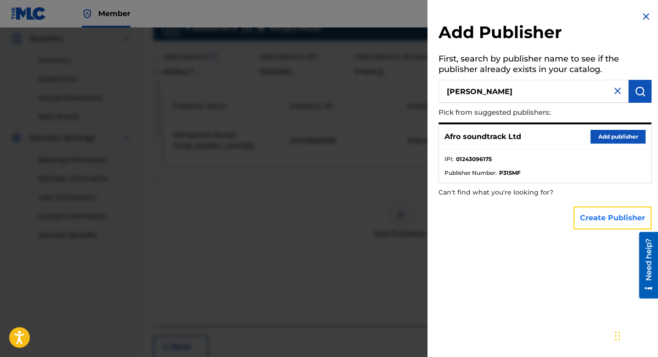
click at [638, 216] on button "Create Publisher" at bounding box center [613, 218] width 78 height 23
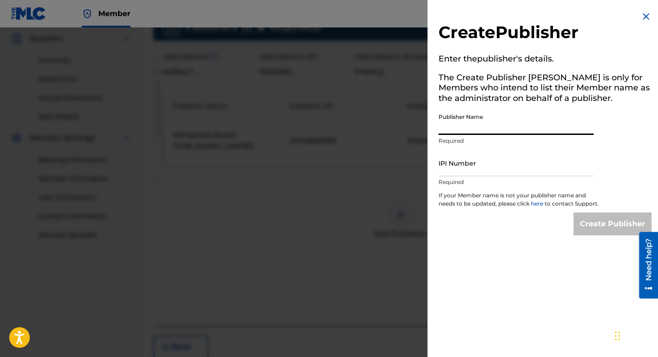
click at [506, 128] on input "Publisher Name" at bounding box center [516, 122] width 155 height 26
type input "Riju Music Limited"
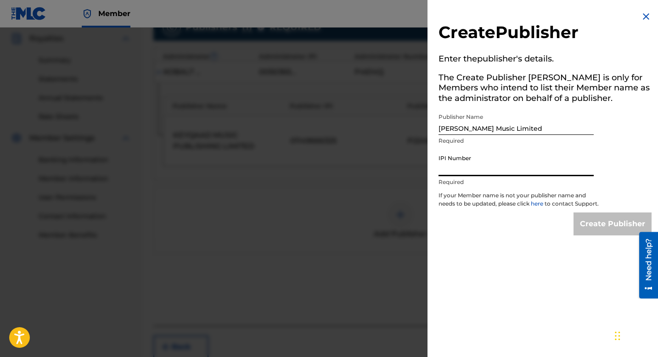
click at [503, 164] on input "IPI Number" at bounding box center [516, 163] width 155 height 26
type input "1253747444"
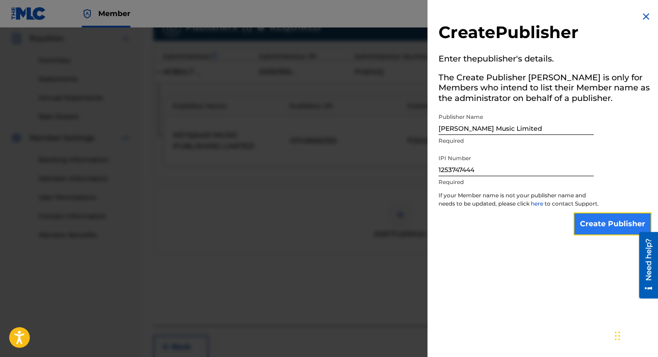
click at [583, 232] on input "Create Publisher" at bounding box center [613, 224] width 78 height 23
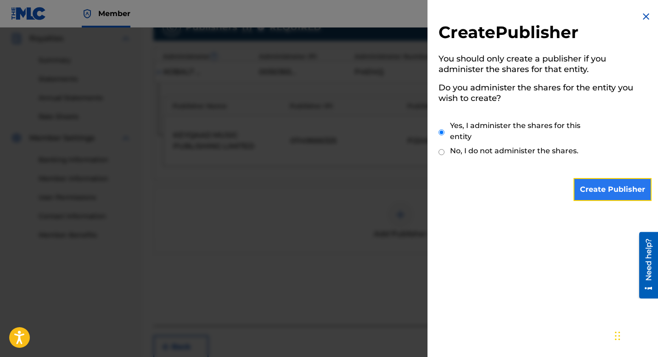
click at [586, 184] on input "Create Publisher" at bounding box center [613, 189] width 78 height 23
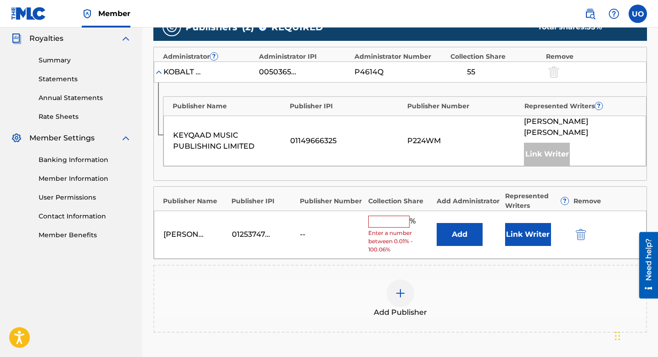
click at [377, 216] on input "text" at bounding box center [388, 222] width 41 height 12
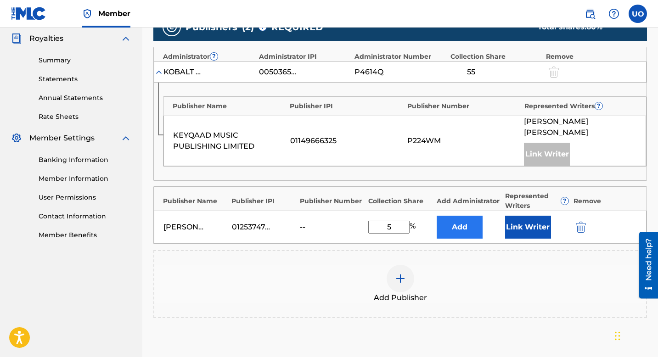
type input "5"
click at [459, 216] on button "Add" at bounding box center [460, 227] width 46 height 23
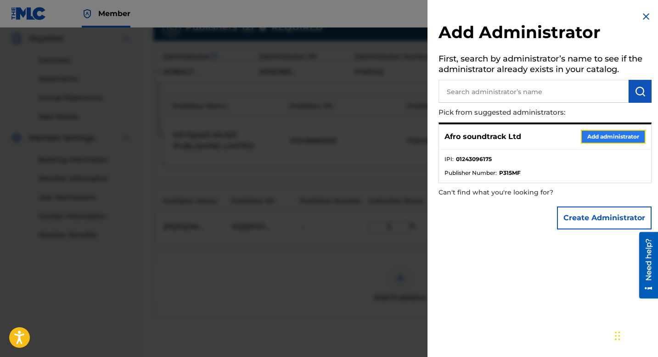
click at [586, 140] on button "Add administrator" at bounding box center [613, 137] width 65 height 14
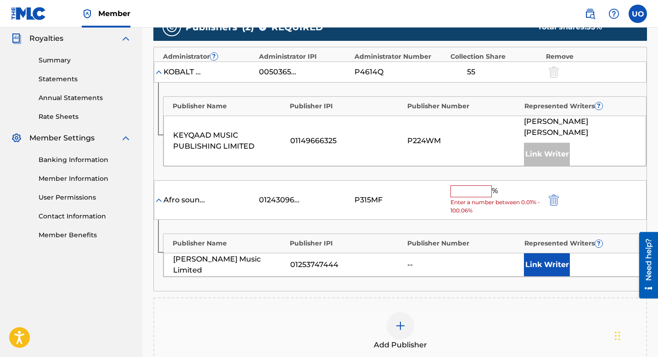
click at [472, 186] on input "text" at bounding box center [471, 192] width 41 height 12
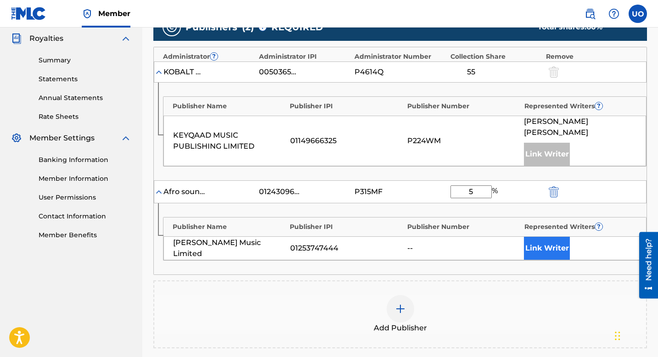
type input "5"
click at [535, 238] on button "Link Writer" at bounding box center [547, 248] width 46 height 23
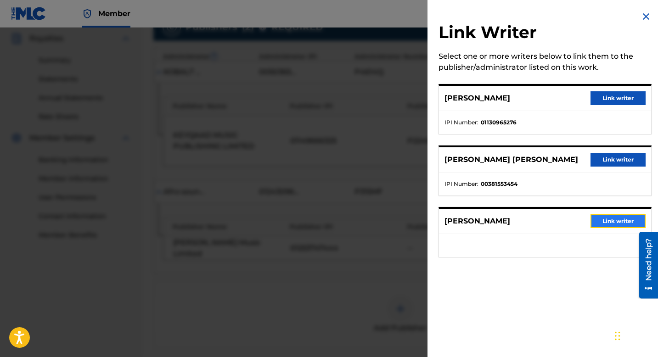
click at [600, 220] on button "Link writer" at bounding box center [618, 222] width 55 height 14
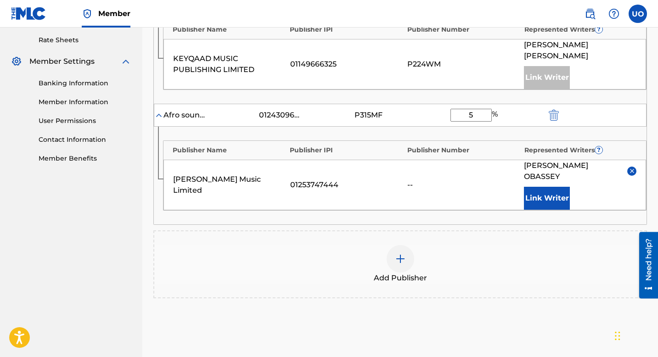
scroll to position [419, 0]
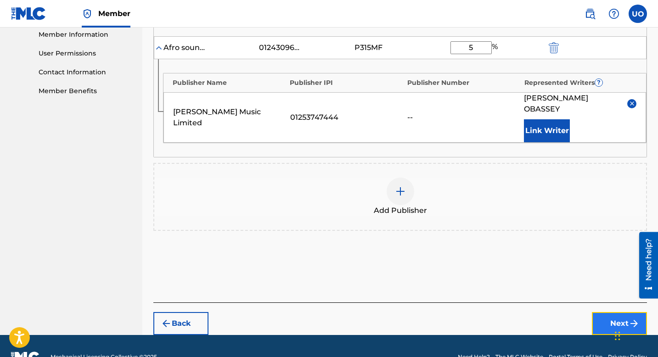
click at [606, 312] on button "Next" at bounding box center [619, 323] width 55 height 23
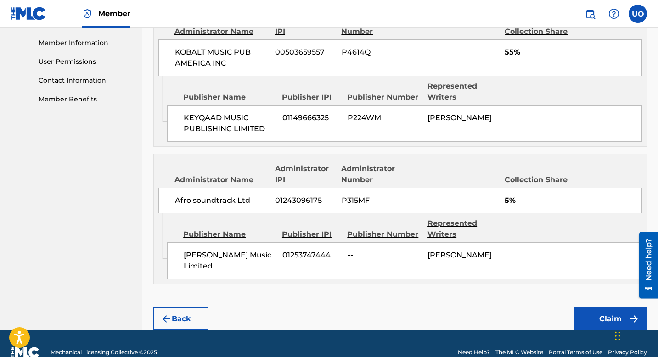
scroll to position [414, 0]
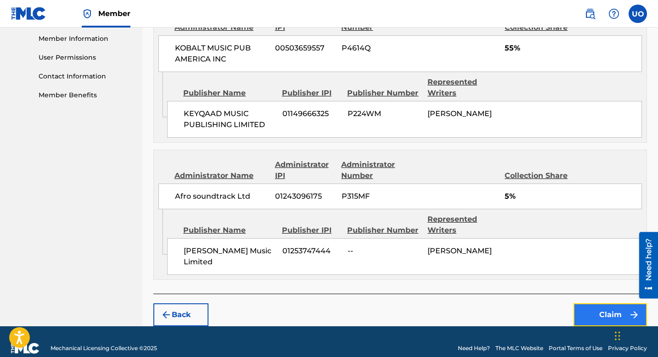
click at [610, 304] on button "Claim" at bounding box center [611, 315] width 74 height 23
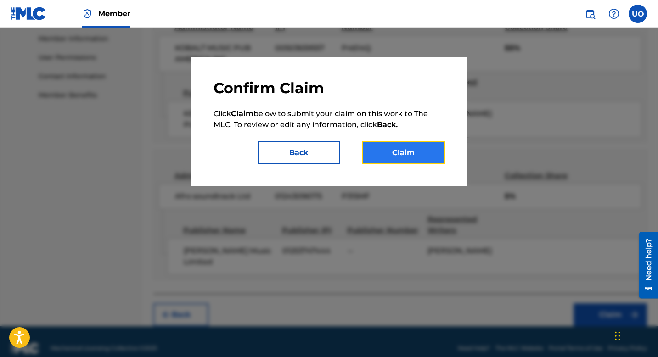
click at [420, 154] on button "Claim" at bounding box center [403, 153] width 83 height 23
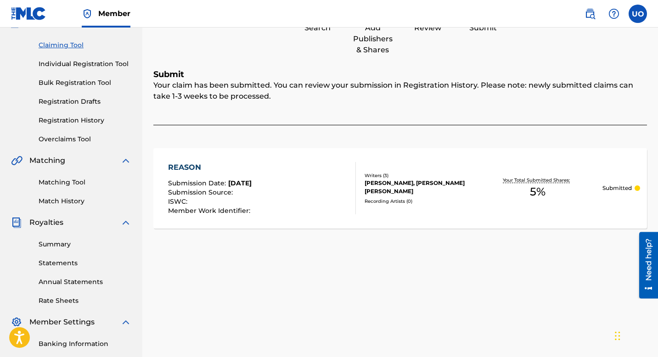
scroll to position [0, 0]
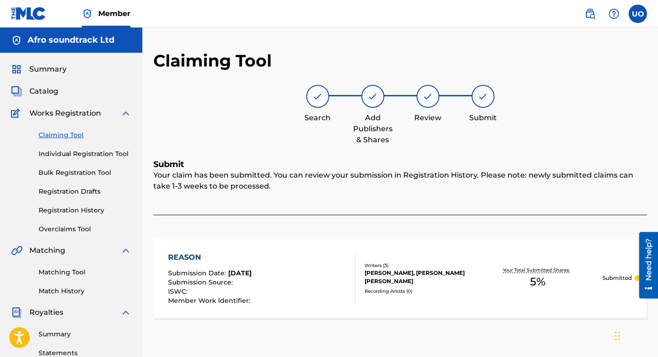
click at [74, 134] on link "Claiming Tool" at bounding box center [85, 135] width 93 height 10
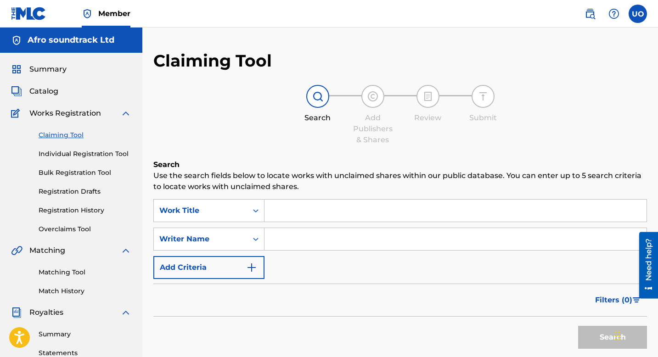
click at [311, 215] on input "Search Form" at bounding box center [456, 211] width 382 height 22
paste input "Egberi"
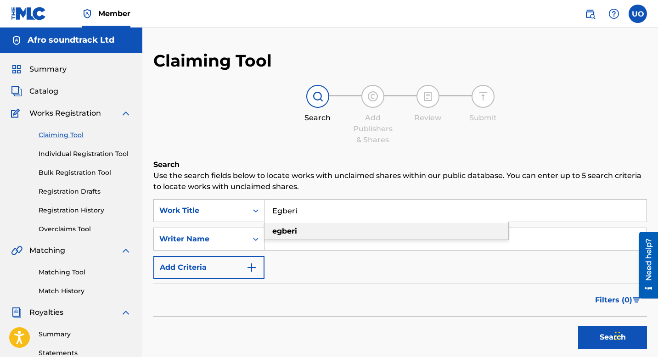
click at [311, 236] on div "egberi" at bounding box center [387, 231] width 244 height 17
type input "egberi"
click at [309, 240] on input "Search Form" at bounding box center [456, 239] width 382 height 22
type input "Paul obassey"
click at [578, 326] on button "Search" at bounding box center [612, 337] width 69 height 23
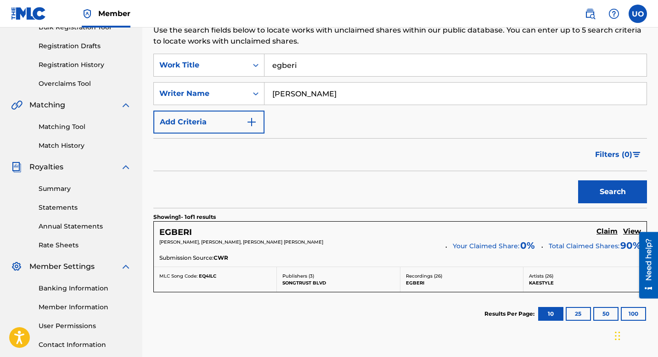
scroll to position [160, 0]
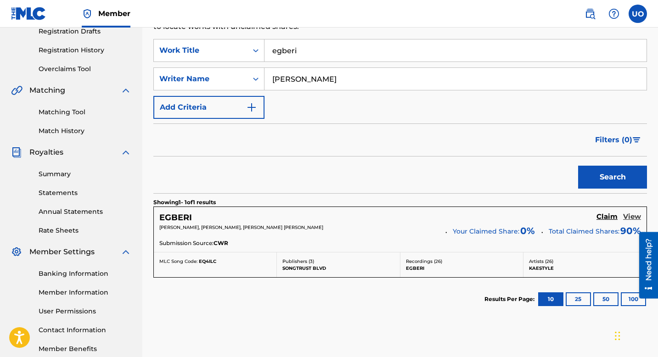
click at [634, 213] on h5 "View" at bounding box center [632, 217] width 18 height 9
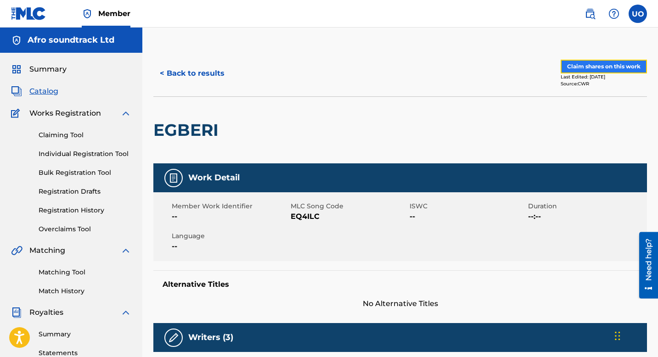
click at [566, 69] on button "Claim shares on this work" at bounding box center [604, 67] width 86 height 14
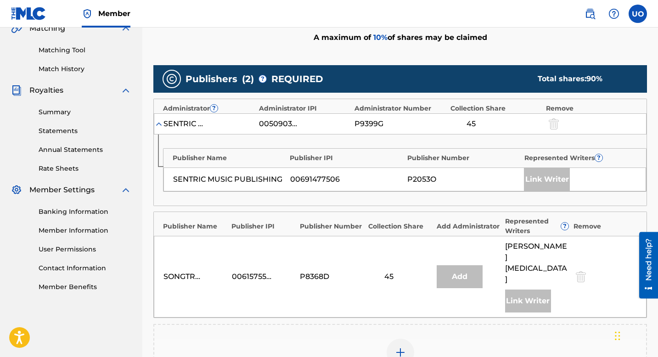
scroll to position [263, 0]
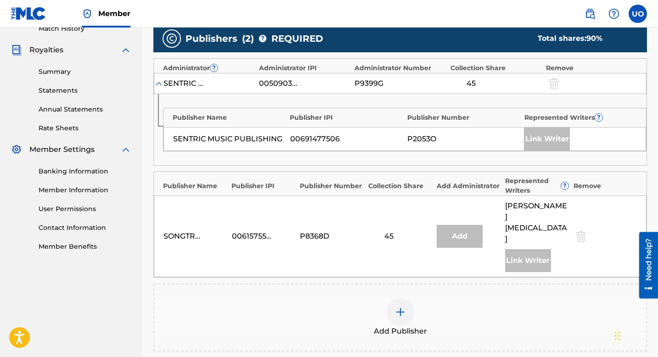
click at [395, 307] on img at bounding box center [400, 312] width 11 height 11
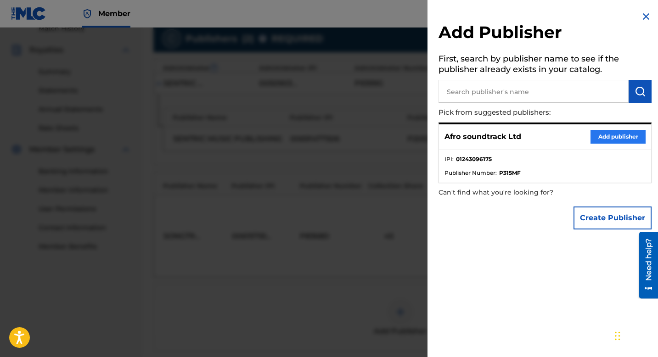
scroll to position [263, 0]
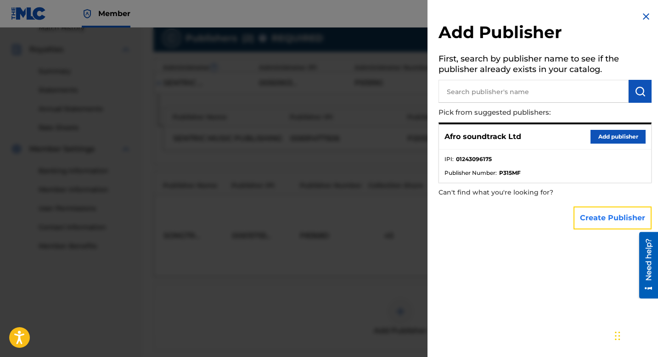
click at [595, 214] on button "Create Publisher" at bounding box center [613, 218] width 78 height 23
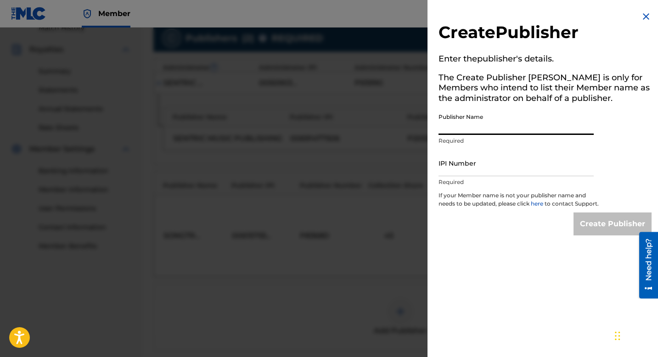
click at [484, 124] on input "Publisher Name" at bounding box center [516, 122] width 155 height 26
type input "Riju Music Limited"
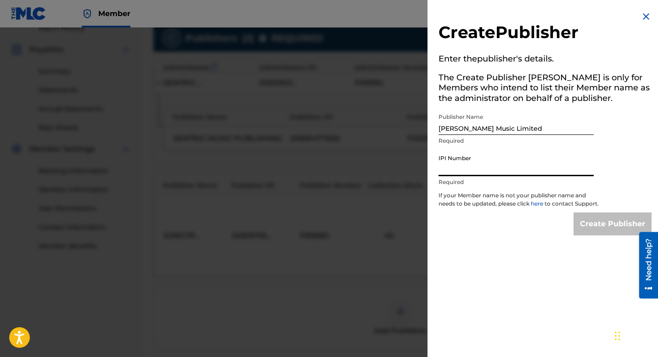
click at [487, 162] on input "IPI Number" at bounding box center [516, 163] width 155 height 26
type input "1253747444"
click at [599, 233] on input "Create Publisher" at bounding box center [613, 224] width 78 height 23
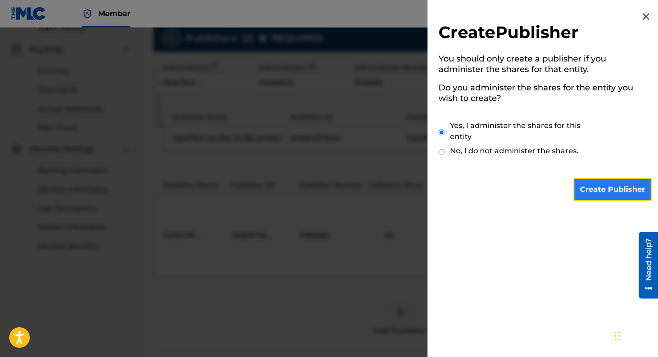
click at [606, 188] on input "Create Publisher" at bounding box center [613, 189] width 78 height 23
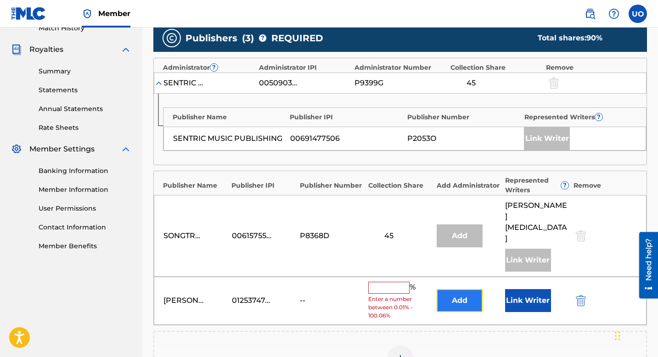
click at [463, 289] on button "Add" at bounding box center [460, 300] width 46 height 23
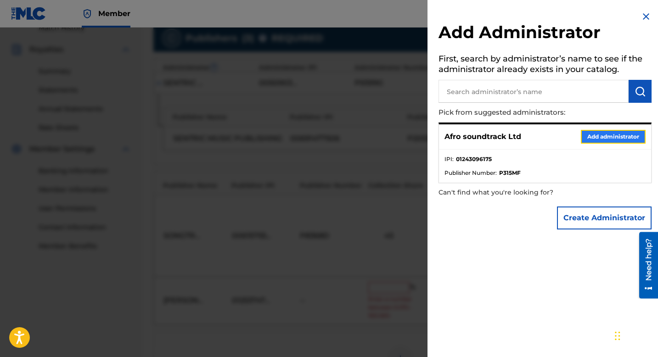
click at [597, 136] on button "Add administrator" at bounding box center [613, 137] width 65 height 14
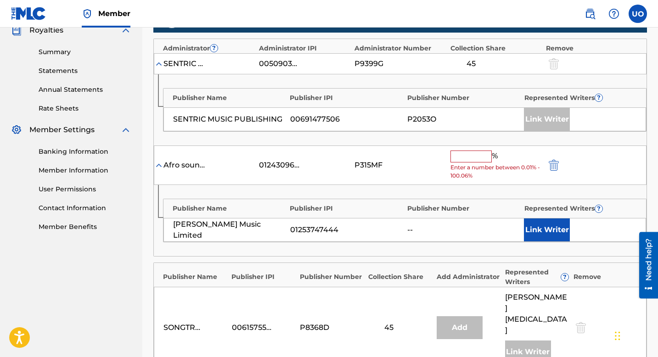
scroll to position [283, 0]
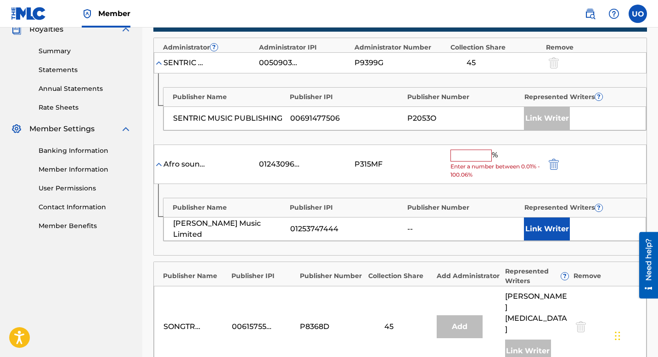
click at [470, 159] on input "text" at bounding box center [471, 156] width 41 height 12
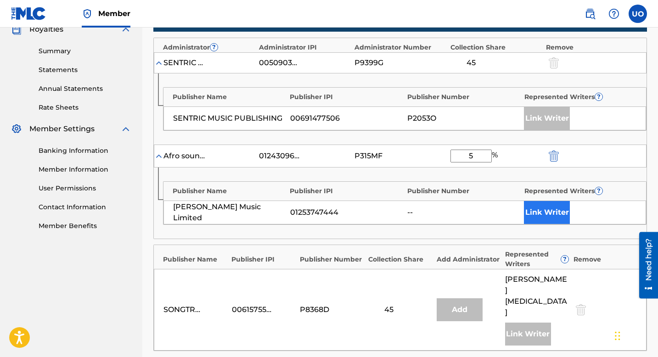
type input "5"
click at [561, 218] on button "Link Writer" at bounding box center [547, 212] width 46 height 23
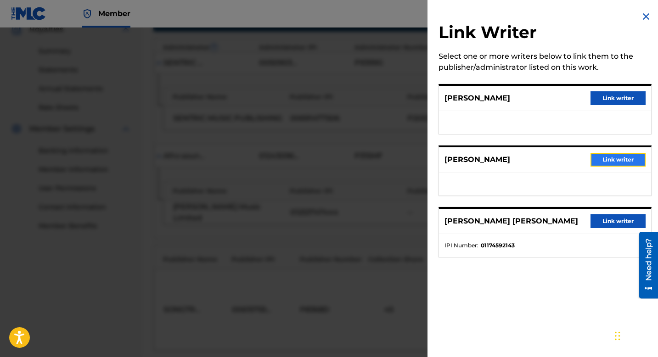
click at [601, 163] on button "Link writer" at bounding box center [618, 160] width 55 height 14
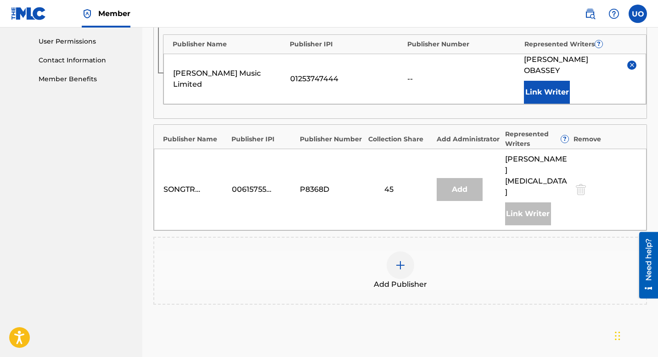
scroll to position [493, 0]
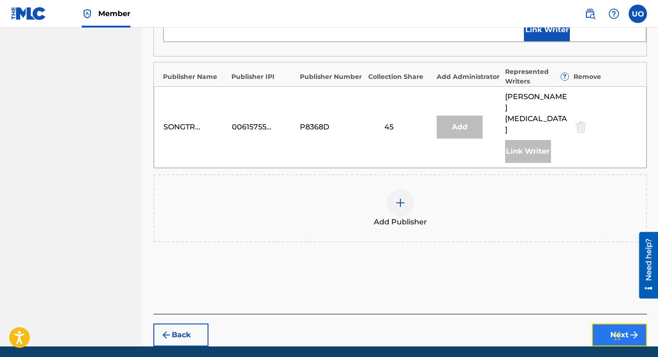
click at [608, 324] on button "Next" at bounding box center [619, 335] width 55 height 23
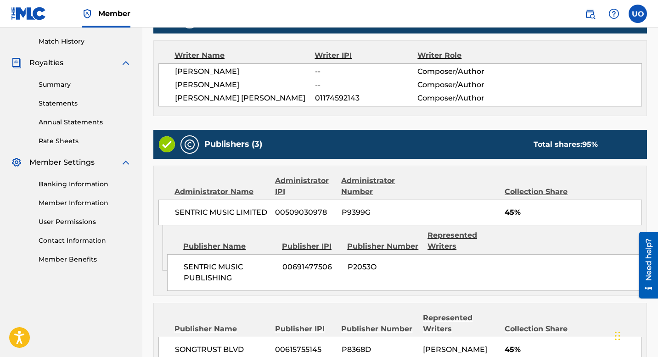
scroll to position [490, 0]
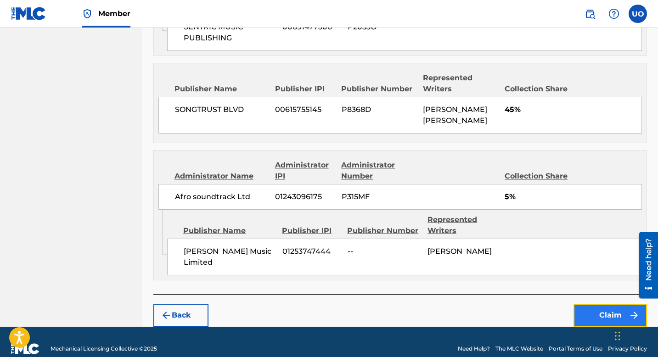
click at [614, 304] on button "Claim" at bounding box center [611, 315] width 74 height 23
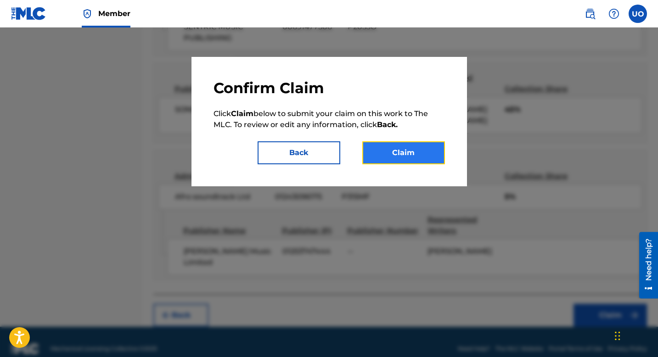
click at [408, 154] on button "Claim" at bounding box center [403, 153] width 83 height 23
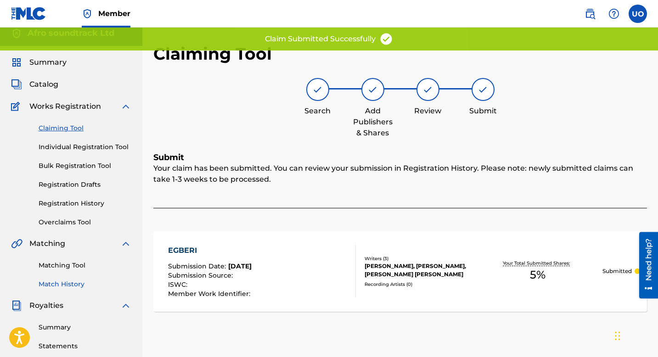
scroll to position [7, 0]
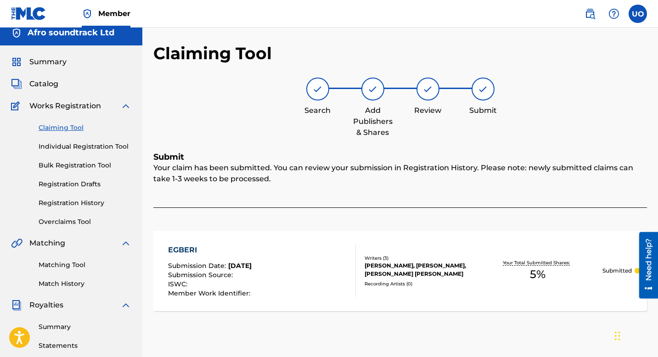
click at [58, 128] on link "Claiming Tool" at bounding box center [85, 128] width 93 height 10
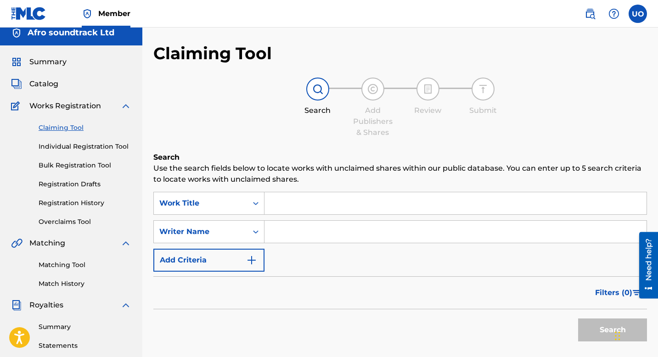
scroll to position [0, 0]
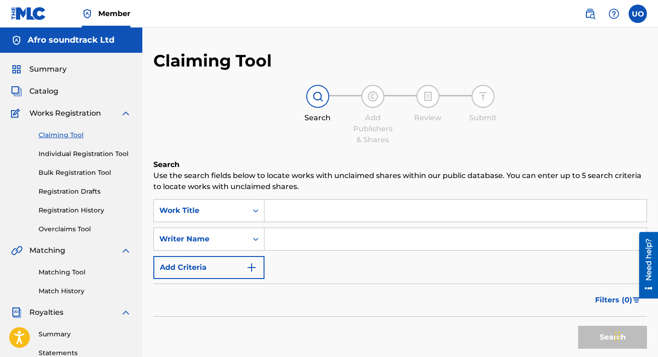
click at [272, 216] on input "Search Form" at bounding box center [456, 211] width 382 height 22
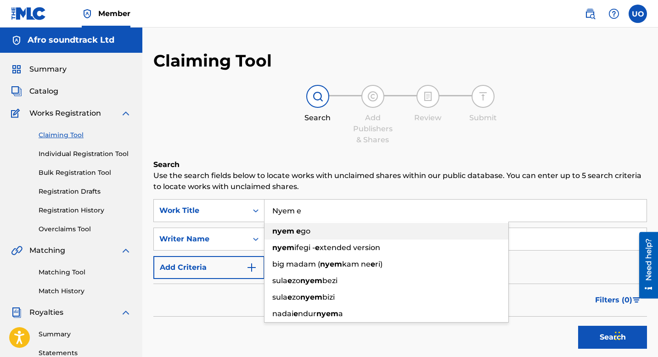
click at [266, 234] on div "nyem e go" at bounding box center [387, 231] width 244 height 17
type input "nyem ego"
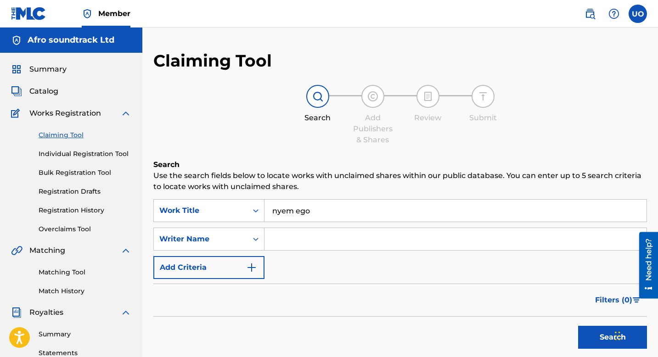
click at [578, 326] on button "Search" at bounding box center [612, 337] width 69 height 23
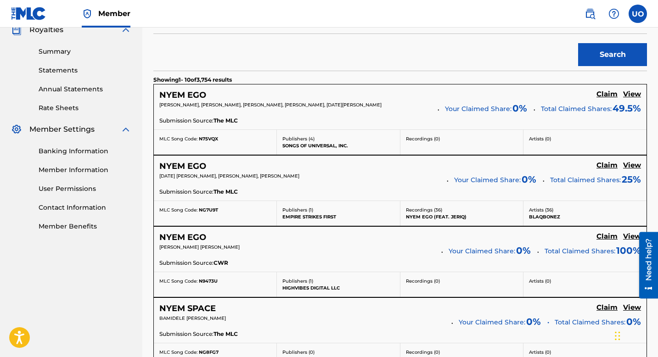
scroll to position [283, 0]
click at [627, 95] on h5 "View" at bounding box center [632, 95] width 18 height 9
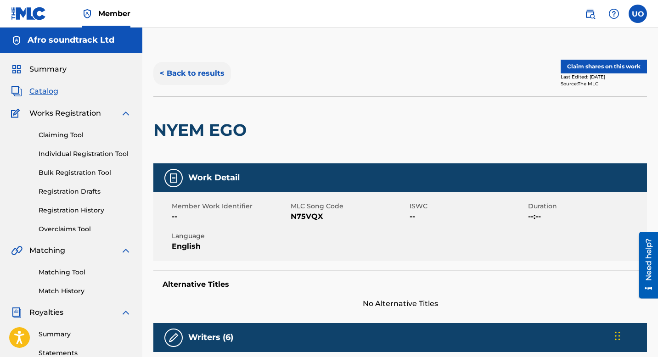
click at [173, 78] on button "< Back to results" at bounding box center [192, 73] width 78 height 23
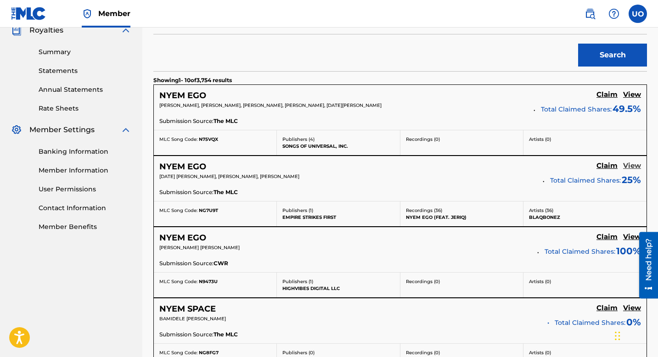
click at [635, 169] on h5 "View" at bounding box center [632, 166] width 18 height 9
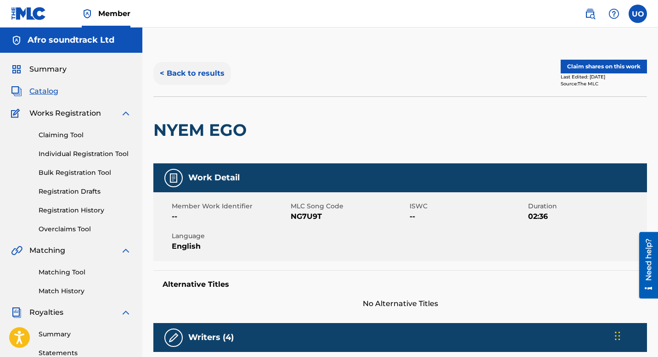
click at [163, 74] on button "< Back to results" at bounding box center [192, 73] width 78 height 23
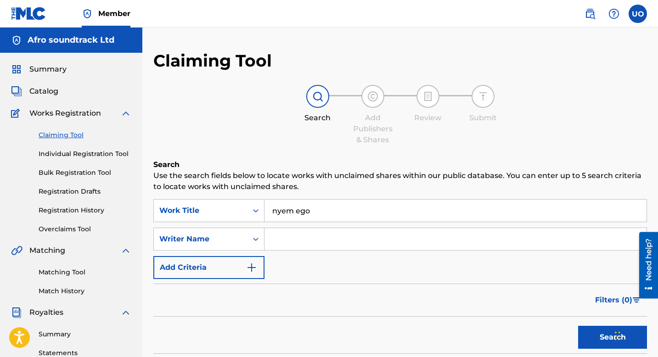
click at [294, 238] on input "Search Form" at bounding box center [456, 239] width 382 height 22
type input "h"
type input "ateiza"
drag, startPoint x: 319, startPoint y: 219, endPoint x: 268, endPoint y: 212, distance: 51.5
click at [268, 212] on input "nyem ego" at bounding box center [456, 211] width 382 height 22
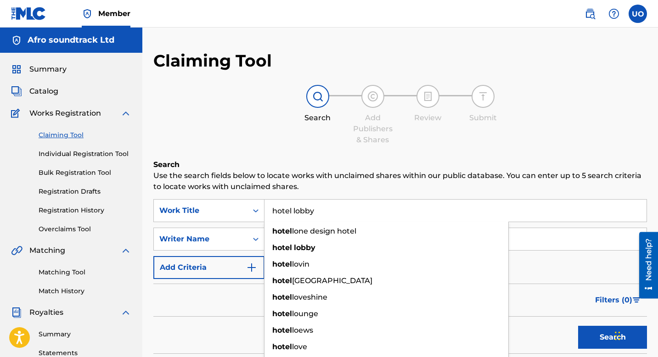
type input "hotel lobby"
click at [578, 326] on button "Search" at bounding box center [612, 337] width 69 height 23
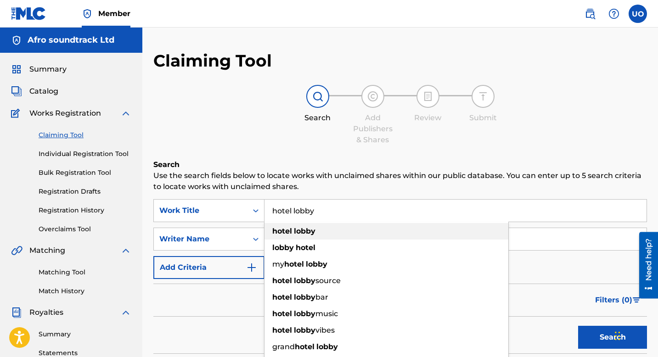
click at [296, 233] on strong "lobby" at bounding box center [305, 231] width 22 height 9
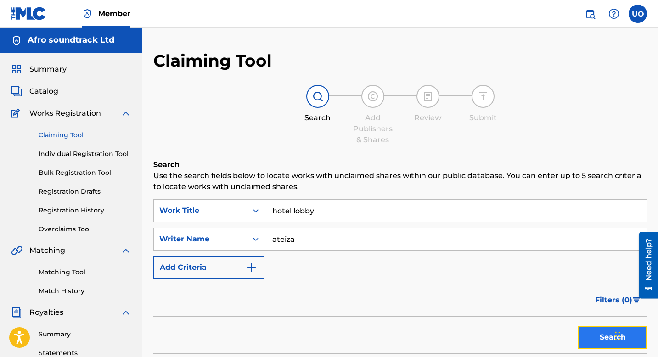
click at [586, 334] on button "Search" at bounding box center [612, 337] width 69 height 23
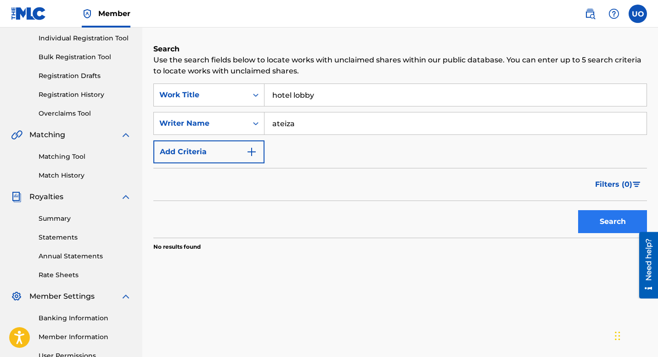
scroll to position [128, 0]
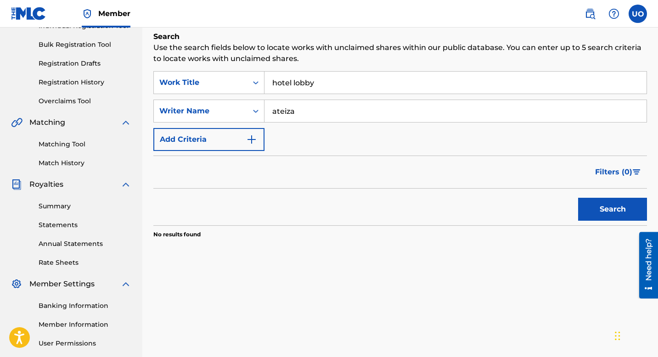
drag, startPoint x: 301, startPoint y: 113, endPoint x: 265, endPoint y: 109, distance: 37.0
click at [265, 109] on input "ateiza" at bounding box center [456, 111] width 382 height 22
click at [578, 198] on button "Search" at bounding box center [612, 209] width 69 height 23
paste input "FAROUK ATEIZA OMAKI"
type input "FAROUK ATEIZA OMAKI"
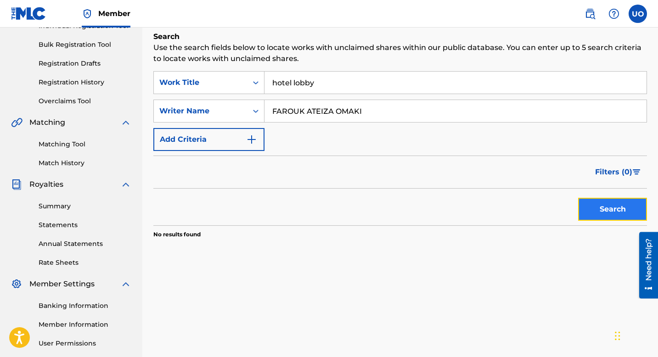
click at [588, 208] on button "Search" at bounding box center [612, 209] width 69 height 23
click at [402, 108] on input "FAROUK ATEIZA OMAKI" at bounding box center [456, 111] width 382 height 22
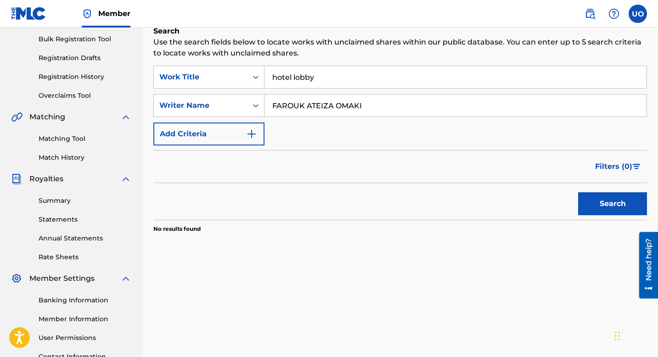
click at [330, 92] on div "SearchWithCriteria0069c361-7d5e-4c89-b85d-be9612bb0551 Work Title hotel lobby S…" at bounding box center [400, 106] width 494 height 80
click at [330, 78] on input "hotel lobby" at bounding box center [456, 77] width 382 height 22
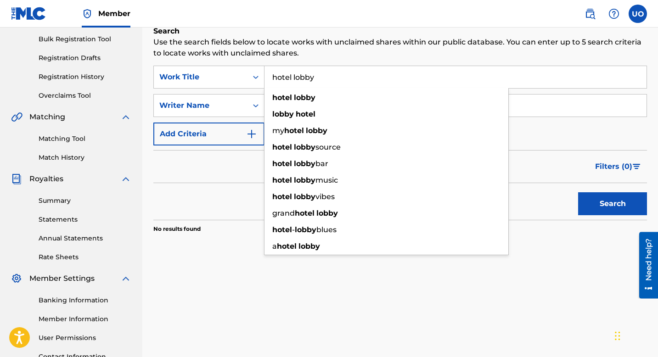
paste input "HOTEL LOBBY"
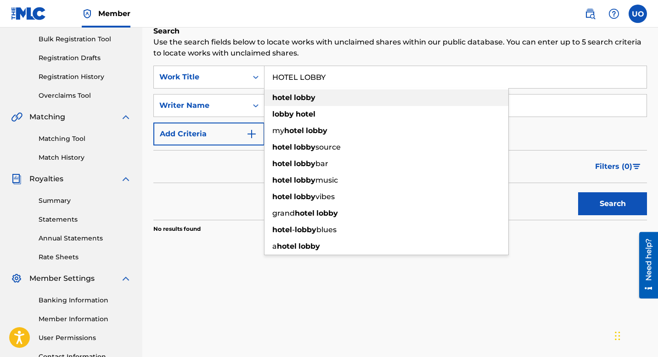
click at [426, 100] on div "hotel lobby" at bounding box center [387, 98] width 244 height 17
type input "hotel lobby"
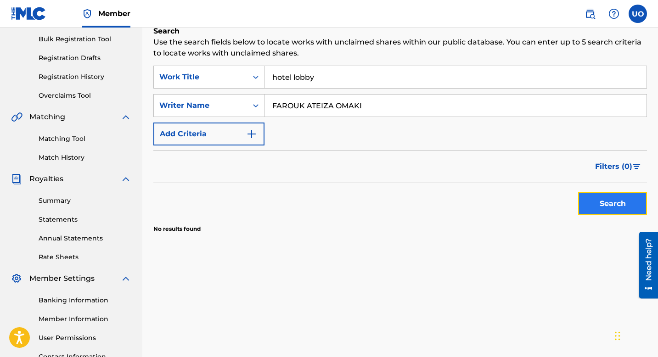
click at [593, 203] on button "Search" at bounding box center [612, 204] width 69 height 23
drag, startPoint x: 370, startPoint y: 111, endPoint x: 260, endPoint y: 101, distance: 110.3
click at [260, 101] on div "SearchWithCriteria84447adb-9bd4-4396-8cc8-1251587a833b Writer Name FAROUK ATEIZ…" at bounding box center [400, 105] width 494 height 23
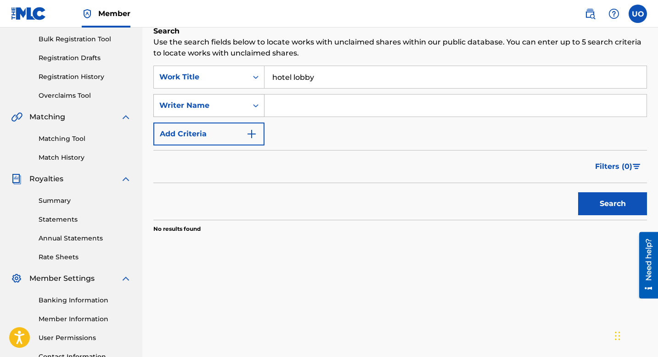
click at [578, 193] on button "Search" at bounding box center [612, 204] width 69 height 23
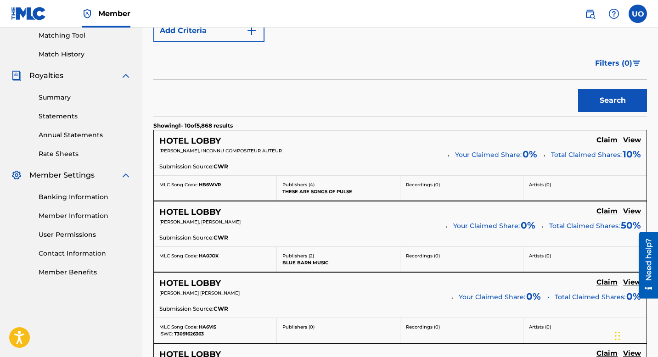
scroll to position [0, 0]
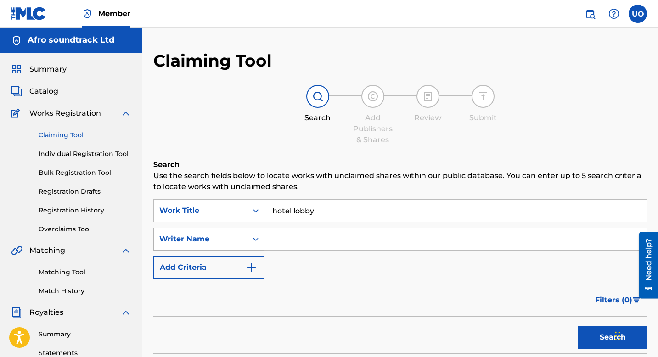
click at [248, 239] on div "Writer Name" at bounding box center [208, 239] width 111 height 23
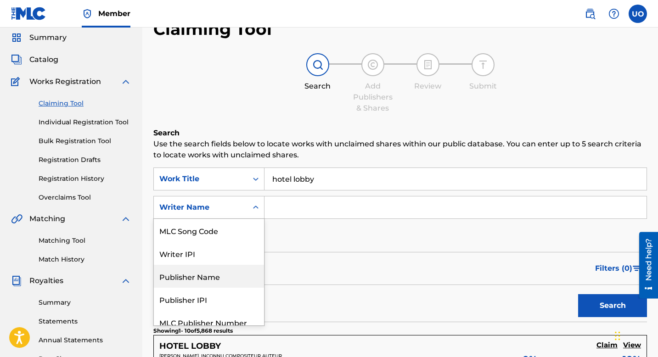
scroll to position [54, 0]
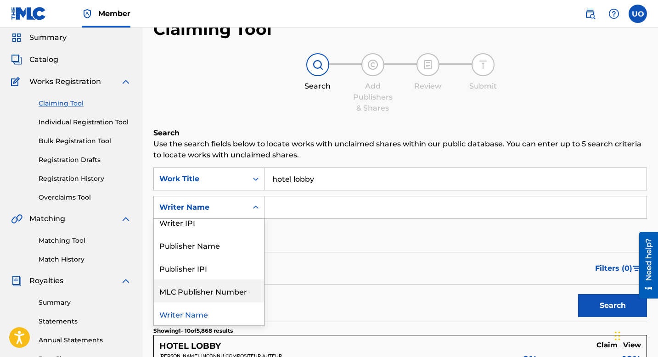
click at [245, 285] on div "MLC Publisher Number" at bounding box center [209, 291] width 110 height 23
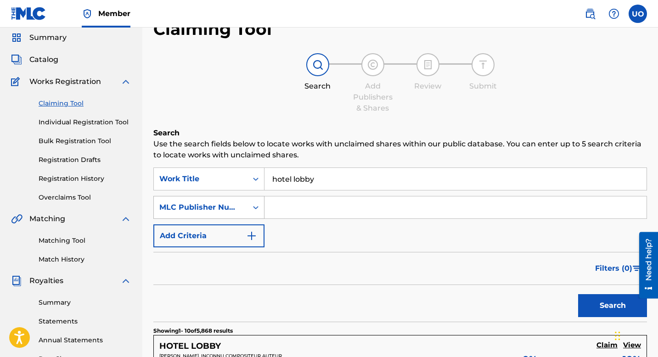
click at [257, 209] on icon "Search Form" at bounding box center [255, 207] width 9 height 9
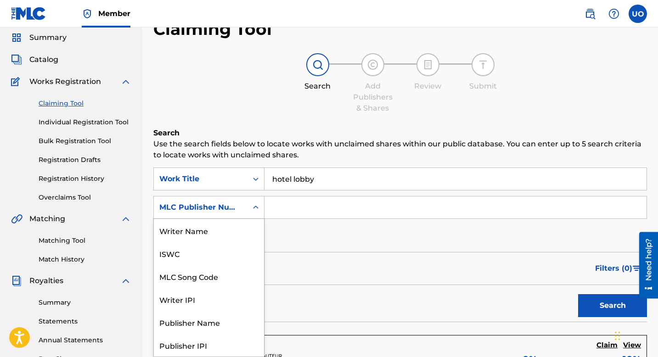
scroll to position [23, 0]
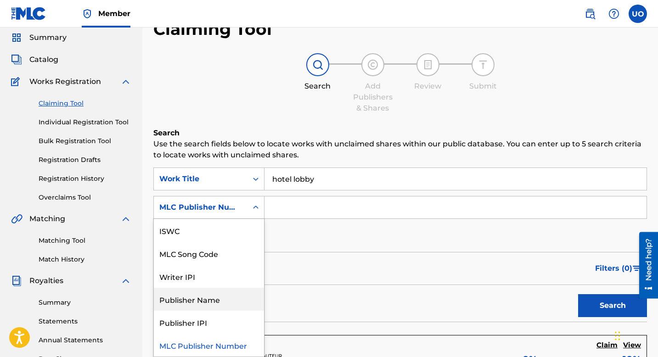
click at [249, 294] on div "Publisher Name" at bounding box center [209, 299] width 110 height 23
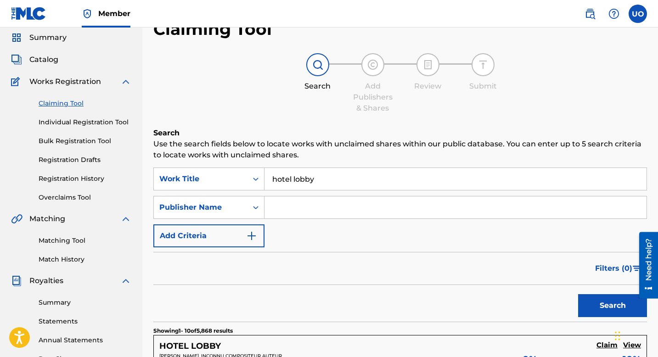
click at [305, 212] on input "Search Form" at bounding box center [456, 208] width 382 height 22
type input "Afro Soundtrack Ltd"
click at [578, 294] on button "Search" at bounding box center [612, 305] width 69 height 23
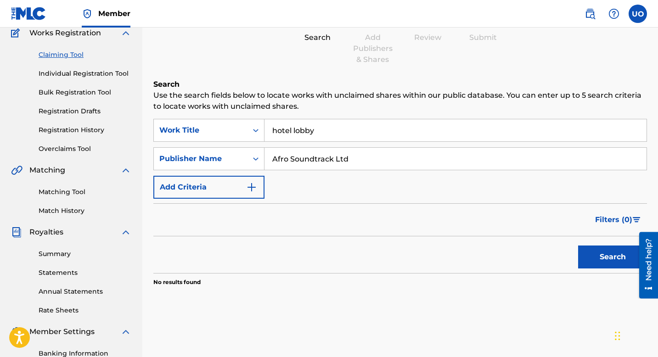
scroll to position [123, 0]
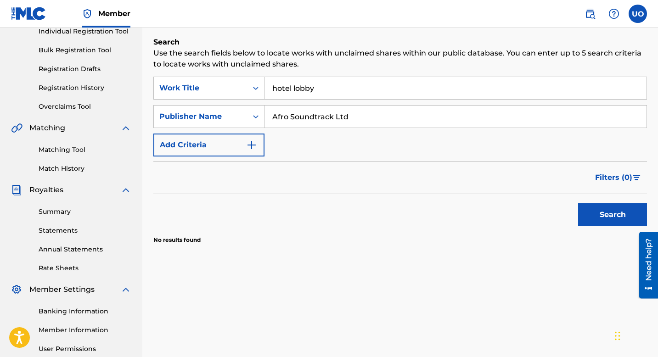
click at [63, 83] on div "Claiming Tool Individual Registration Tool Bulk Registration Tool Registration …" at bounding box center [71, 53] width 120 height 115
click at [63, 88] on link "Registration History" at bounding box center [85, 88] width 93 height 10
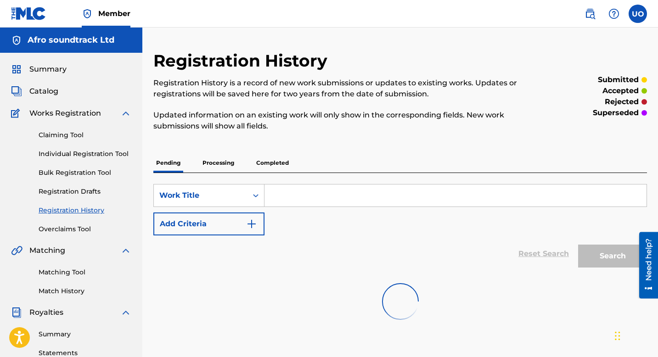
click at [270, 164] on p "Completed" at bounding box center [273, 162] width 38 height 19
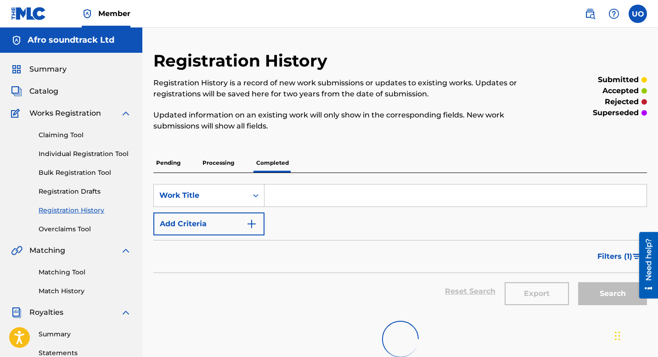
click at [299, 199] on input "Search Form" at bounding box center [456, 196] width 382 height 22
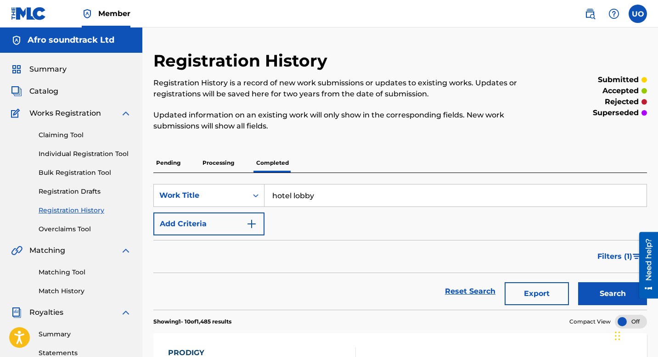
type input "hotel lobby"
click at [578, 283] on button "Search" at bounding box center [612, 294] width 69 height 23
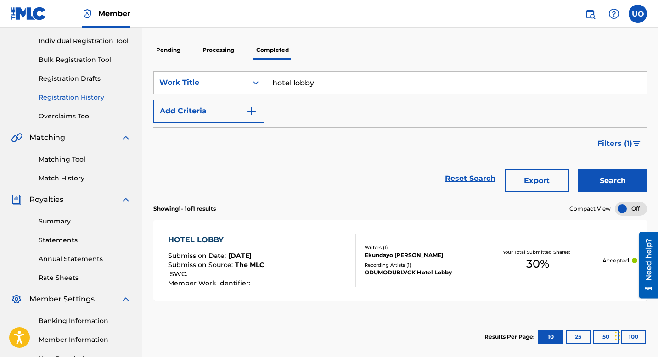
scroll to position [125, 0]
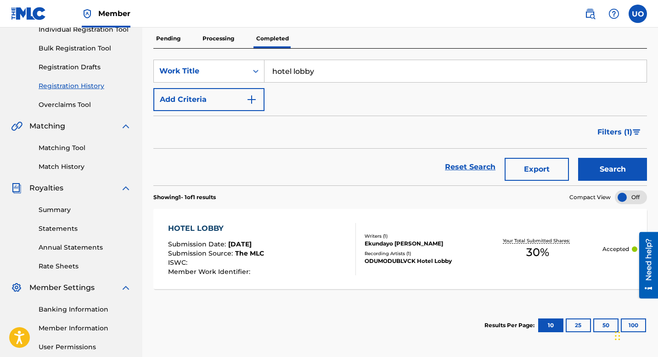
click at [292, 228] on div "HOTEL LOBBY Submission Date : Jul 31, 2025 Submission Source : The MLC ISWC : M…" at bounding box center [262, 249] width 188 height 52
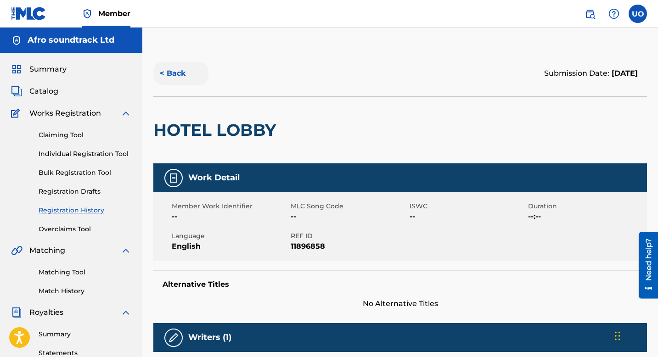
click at [168, 79] on button "< Back" at bounding box center [180, 73] width 55 height 23
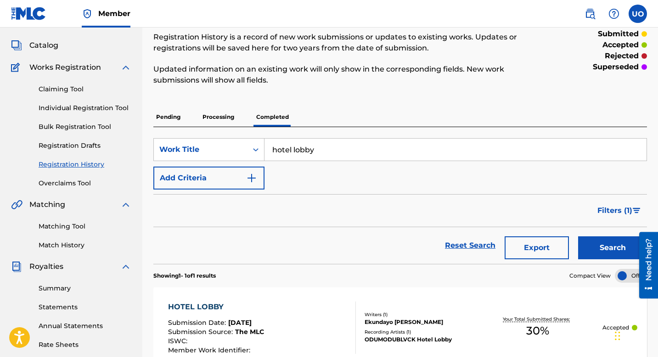
scroll to position [30, 0]
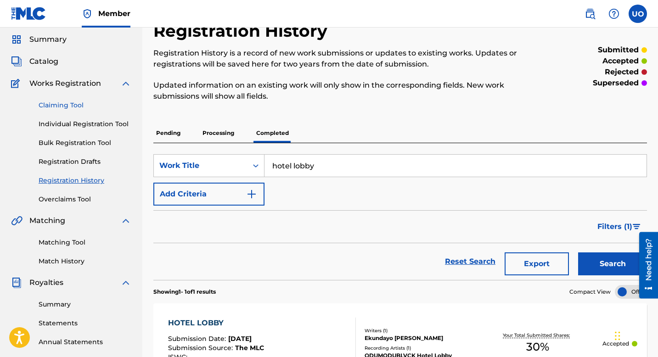
click at [68, 109] on link "Claiming Tool" at bounding box center [85, 106] width 93 height 10
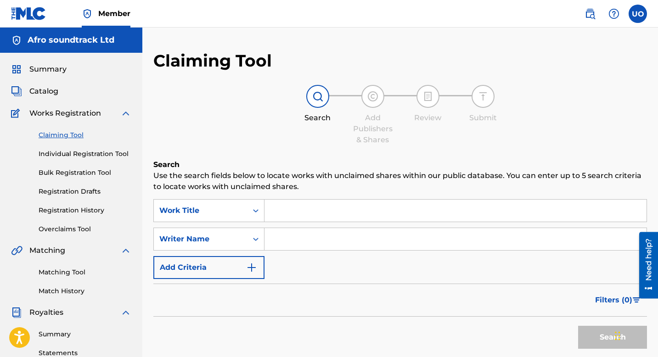
click at [297, 204] on input "Search Form" at bounding box center [456, 211] width 382 height 22
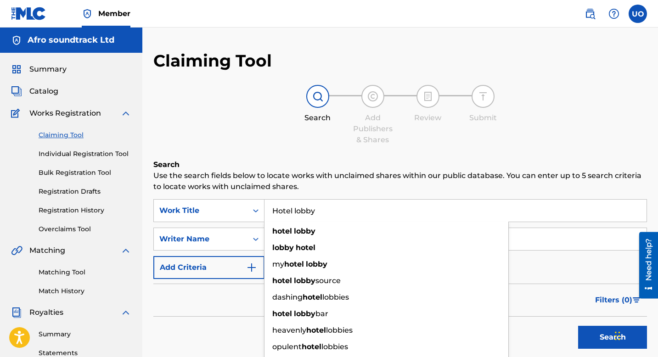
click at [578, 326] on button "Search" at bounding box center [612, 337] width 69 height 23
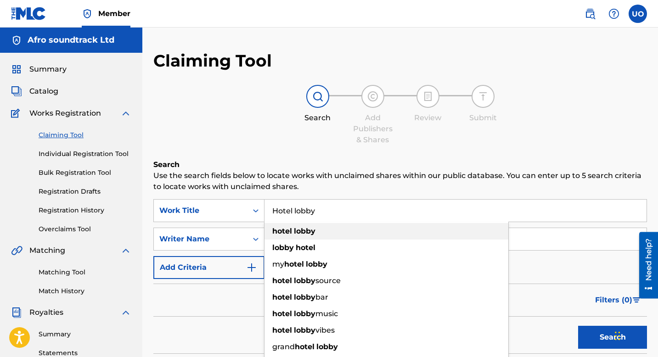
click at [283, 232] on strong "hotel" at bounding box center [282, 231] width 20 height 9
type input "hotel lobby"
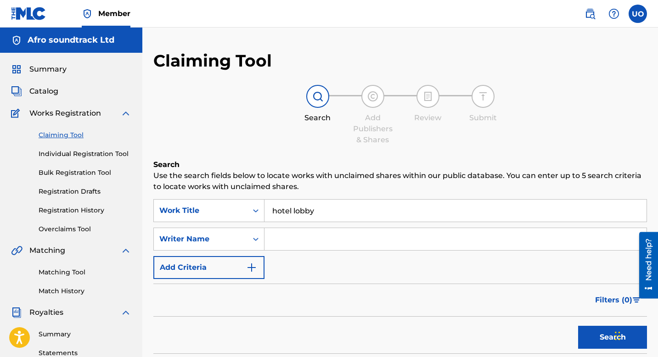
click at [283, 236] on input "Search Form" at bounding box center [456, 239] width 382 height 22
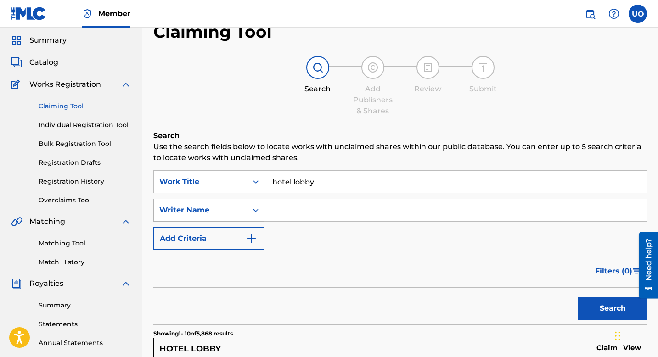
click at [238, 222] on div "Writer Name" at bounding box center [208, 210] width 111 height 23
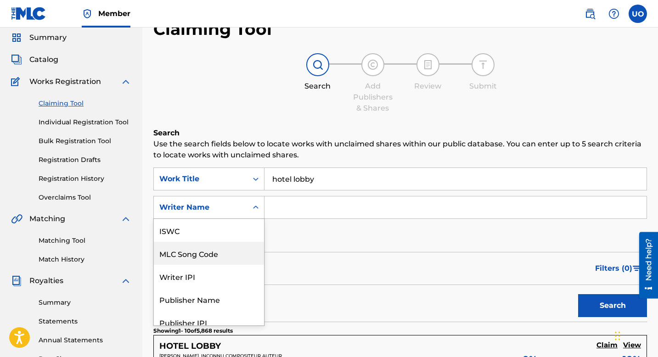
scroll to position [23, 0]
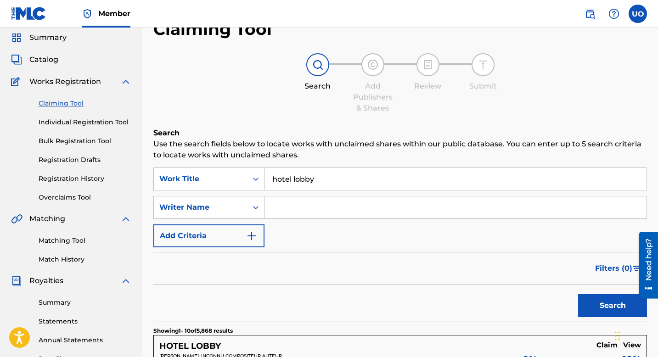
click at [276, 207] on input "Search Form" at bounding box center [456, 208] width 382 height 22
paste input "Ekundayo [PERSON_NAME]"
type input "Ekundayo [PERSON_NAME]"
click at [578, 294] on button "Search" at bounding box center [612, 305] width 69 height 23
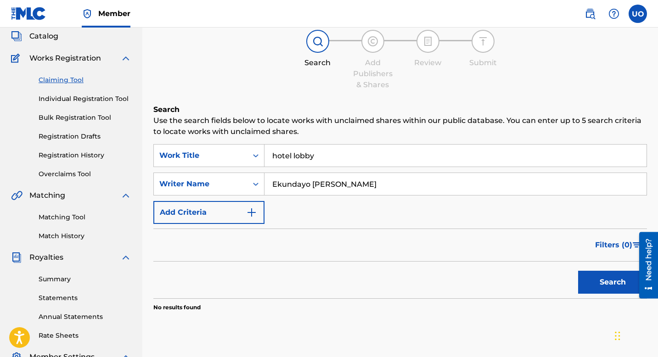
scroll to position [68, 0]
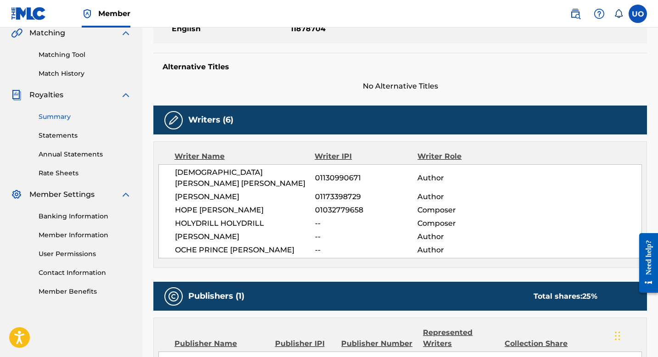
scroll to position [219, 0]
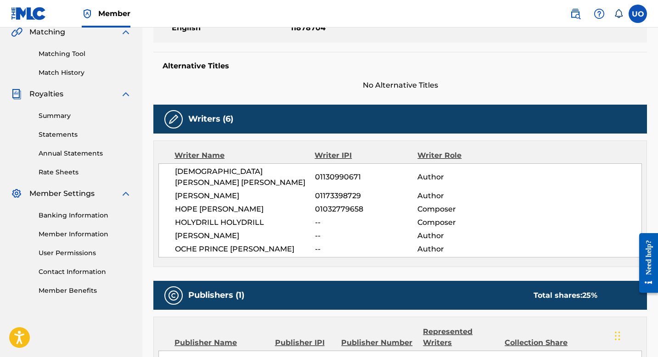
click at [58, 108] on div "Summary Statements Annual Statements Rate Sheets" at bounding box center [71, 139] width 120 height 78
click at [58, 116] on link "Summary" at bounding box center [85, 116] width 93 height 10
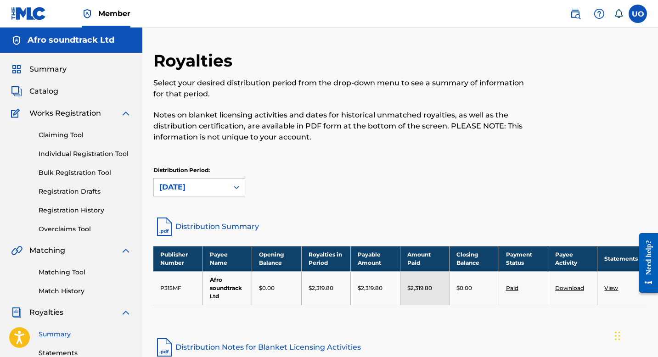
click at [205, 225] on link "Distribution Summary" at bounding box center [400, 227] width 494 height 22
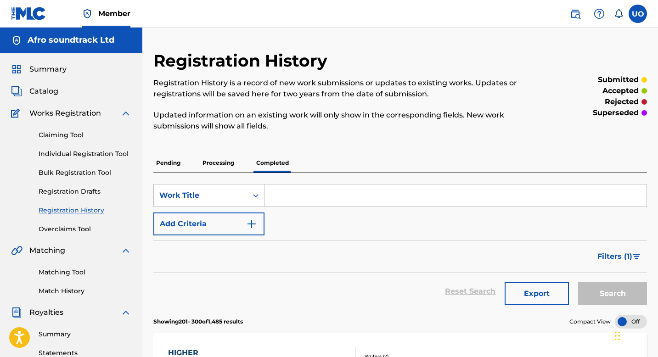
click at [579, 13] on img at bounding box center [575, 13] width 11 height 11
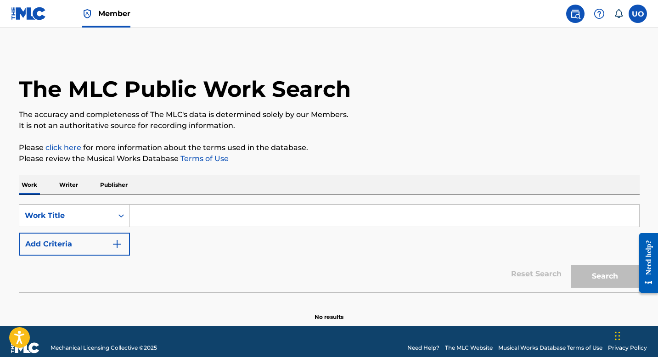
click at [194, 211] on input "Search Form" at bounding box center [385, 216] width 510 height 22
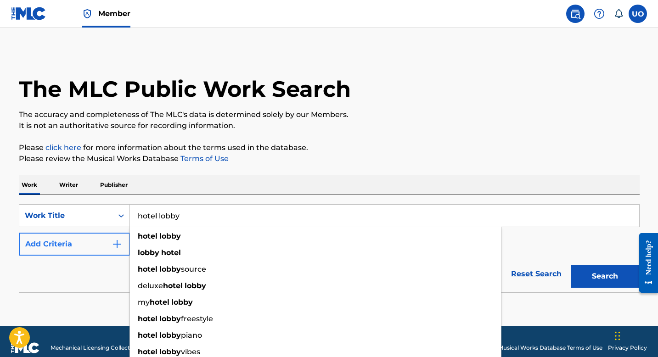
type input "hotel lobby"
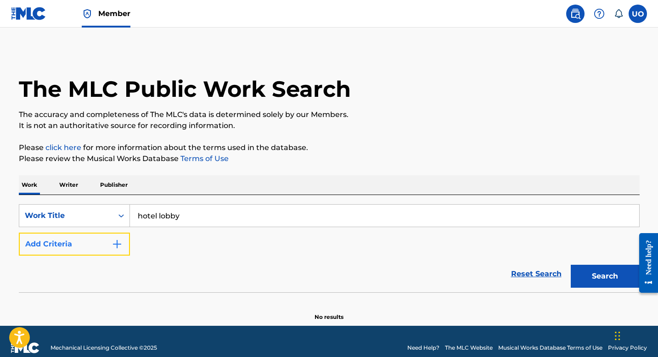
click at [95, 246] on button "Add Criteria" at bounding box center [74, 244] width 111 height 23
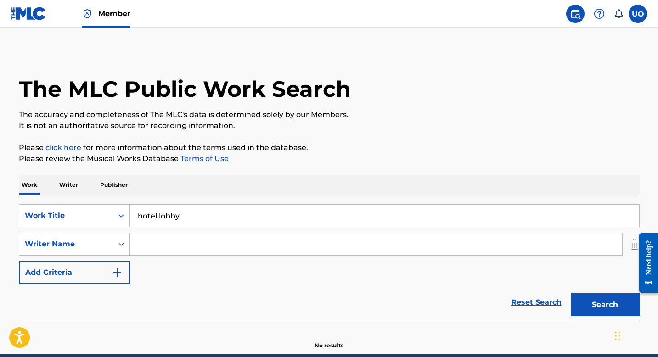
click at [153, 243] on input "Search Form" at bounding box center [376, 244] width 493 height 22
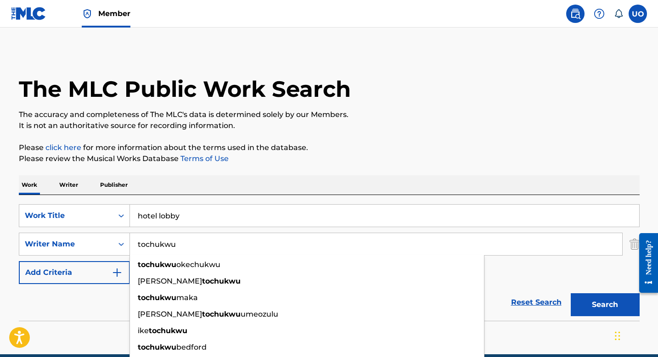
type input "tochukwu"
click at [571, 294] on button "Search" at bounding box center [605, 305] width 69 height 23
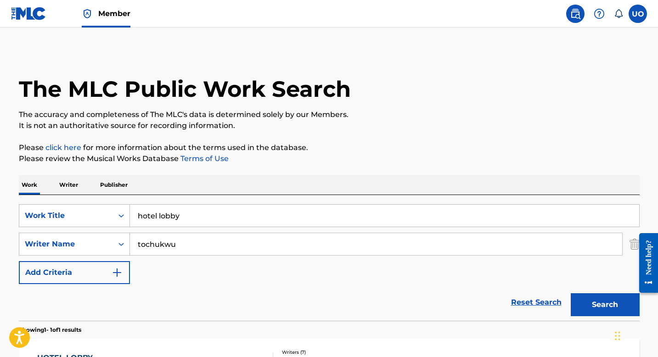
click at [66, 301] on div "Reset Search Search" at bounding box center [329, 302] width 621 height 37
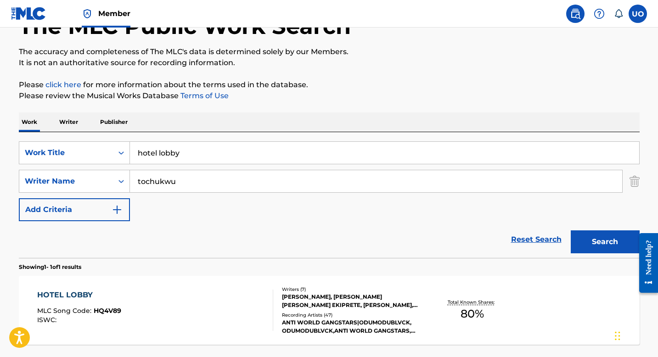
scroll to position [142, 0]
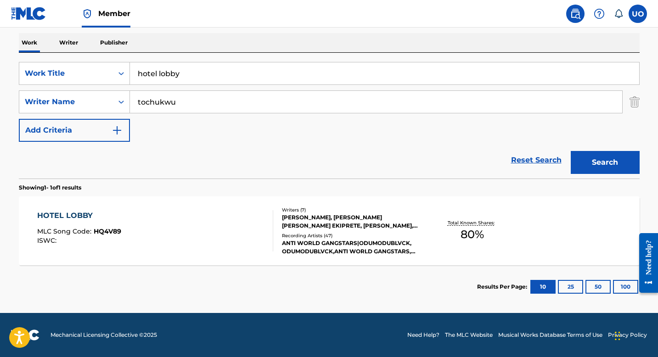
click at [62, 215] on div "HOTEL LOBBY" at bounding box center [79, 215] width 84 height 11
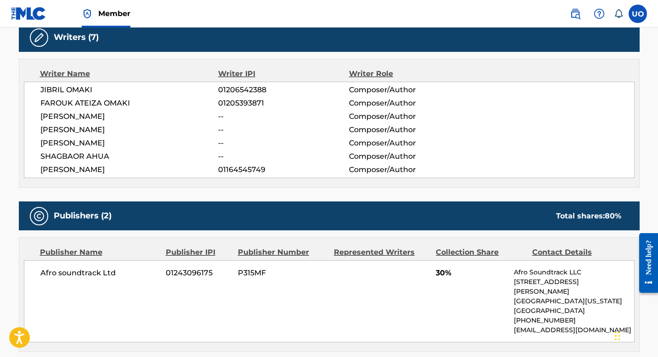
scroll to position [303, 0]
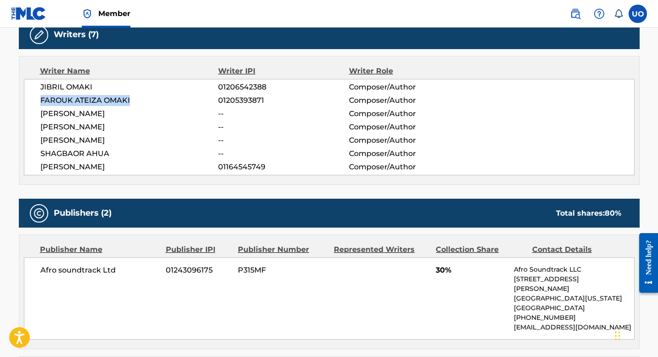
drag, startPoint x: 129, startPoint y: 98, endPoint x: 38, endPoint y: 98, distance: 91.0
click at [38, 98] on div "JIBRIL OMAKI 01206542388 Composer/Author FAROUK ATEIZA OMAKI 01205393871 Compos…" at bounding box center [329, 127] width 611 height 96
copy span "FAROUK ATEIZA OMAKI"
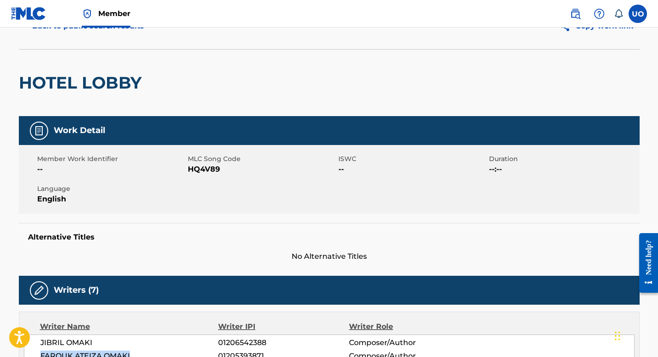
scroll to position [0, 0]
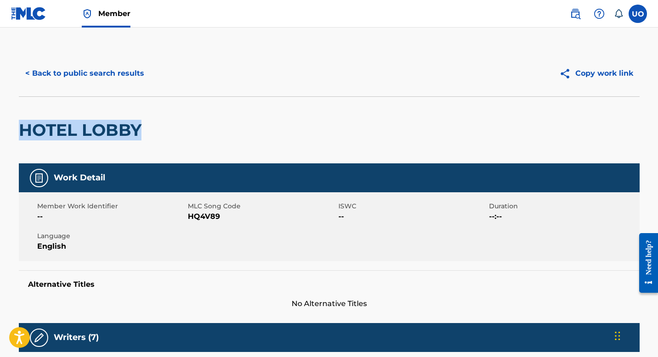
drag, startPoint x: 145, startPoint y: 129, endPoint x: 18, endPoint y: 125, distance: 126.9
click at [19, 125] on h2 "HOTEL LOBBY" at bounding box center [82, 130] width 127 height 21
copy h2 "HOTEL LOBBY"
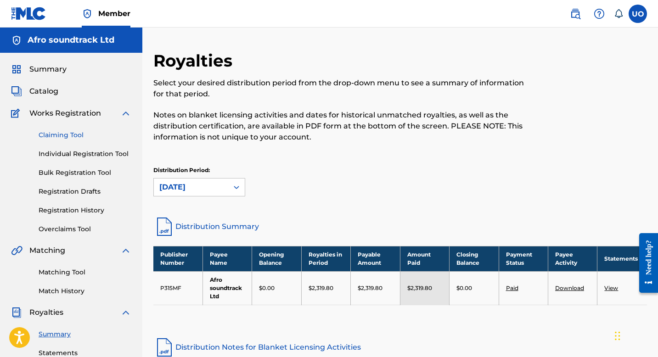
click at [59, 137] on link "Claiming Tool" at bounding box center [85, 135] width 93 height 10
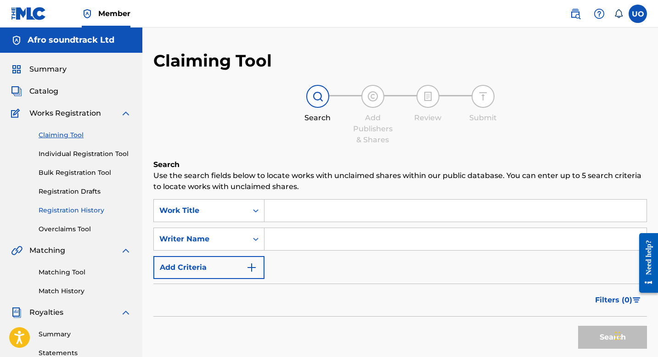
click at [81, 207] on link "Registration History" at bounding box center [85, 211] width 93 height 10
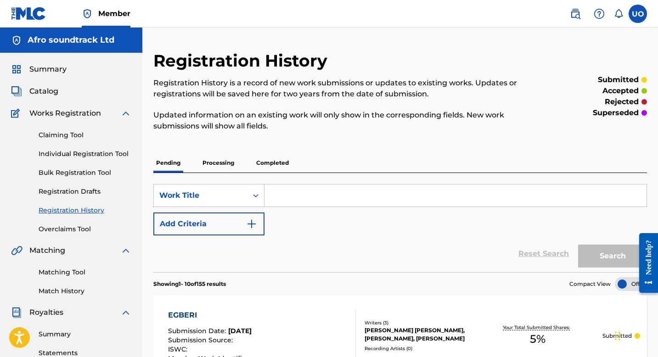
click at [280, 163] on p "Completed" at bounding box center [273, 162] width 38 height 19
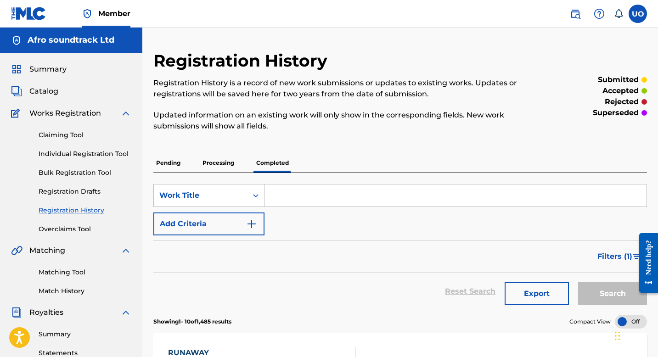
click at [281, 192] on input "Search Form" at bounding box center [456, 196] width 382 height 22
type input "hotel lobby"
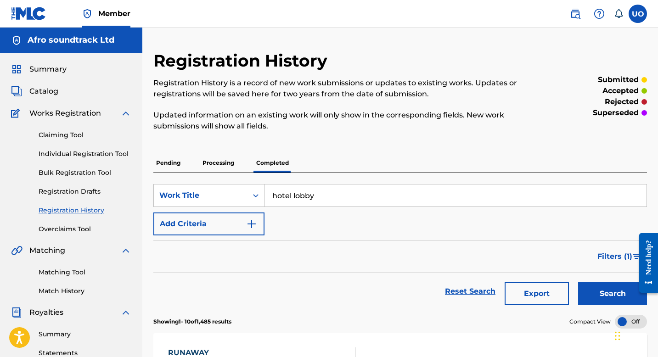
click at [578, 283] on button "Search" at bounding box center [612, 294] width 69 height 23
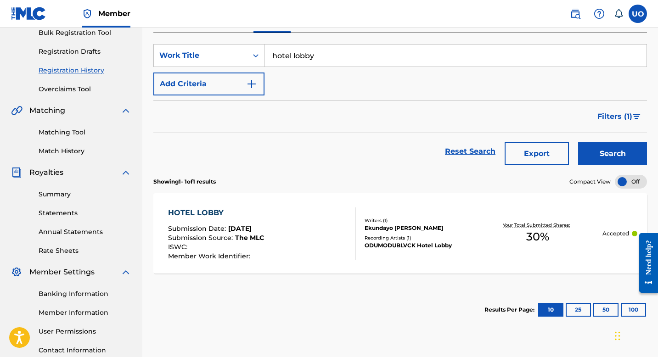
scroll to position [144, 0]
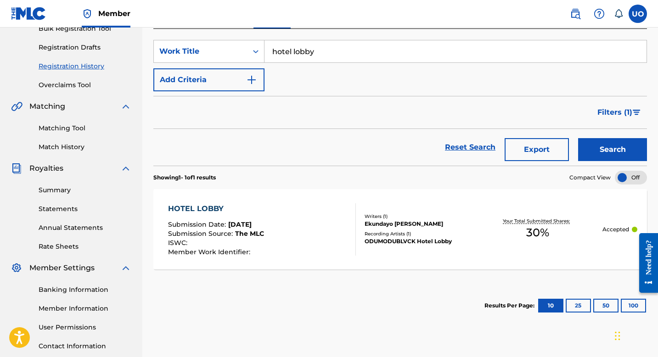
click at [262, 232] on span "The MLC" at bounding box center [249, 234] width 29 height 8
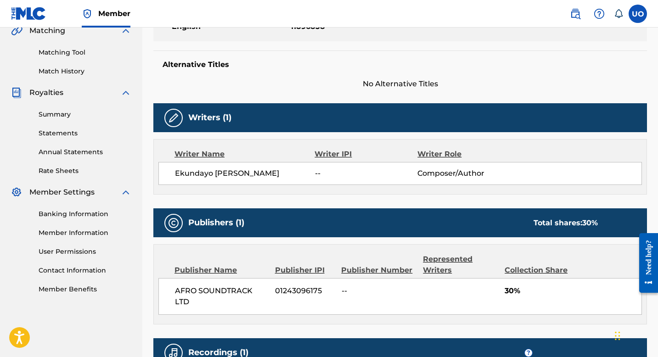
scroll to position [221, 0]
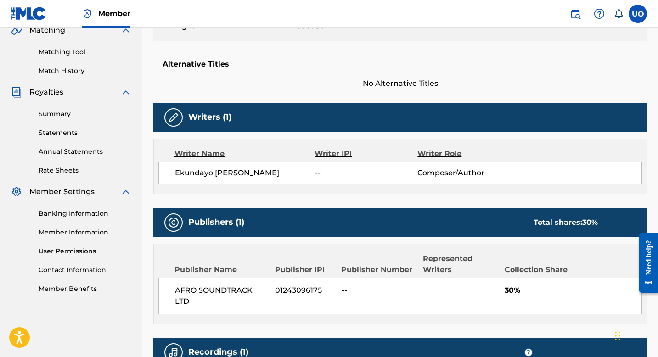
drag, startPoint x: 282, startPoint y: 176, endPoint x: 175, endPoint y: 174, distance: 107.1
click at [175, 174] on span "Ekundayo [PERSON_NAME]" at bounding box center [245, 173] width 140 height 11
copy span "Ekundayo [PERSON_NAME]"
